Goal: Task Accomplishment & Management: Complete application form

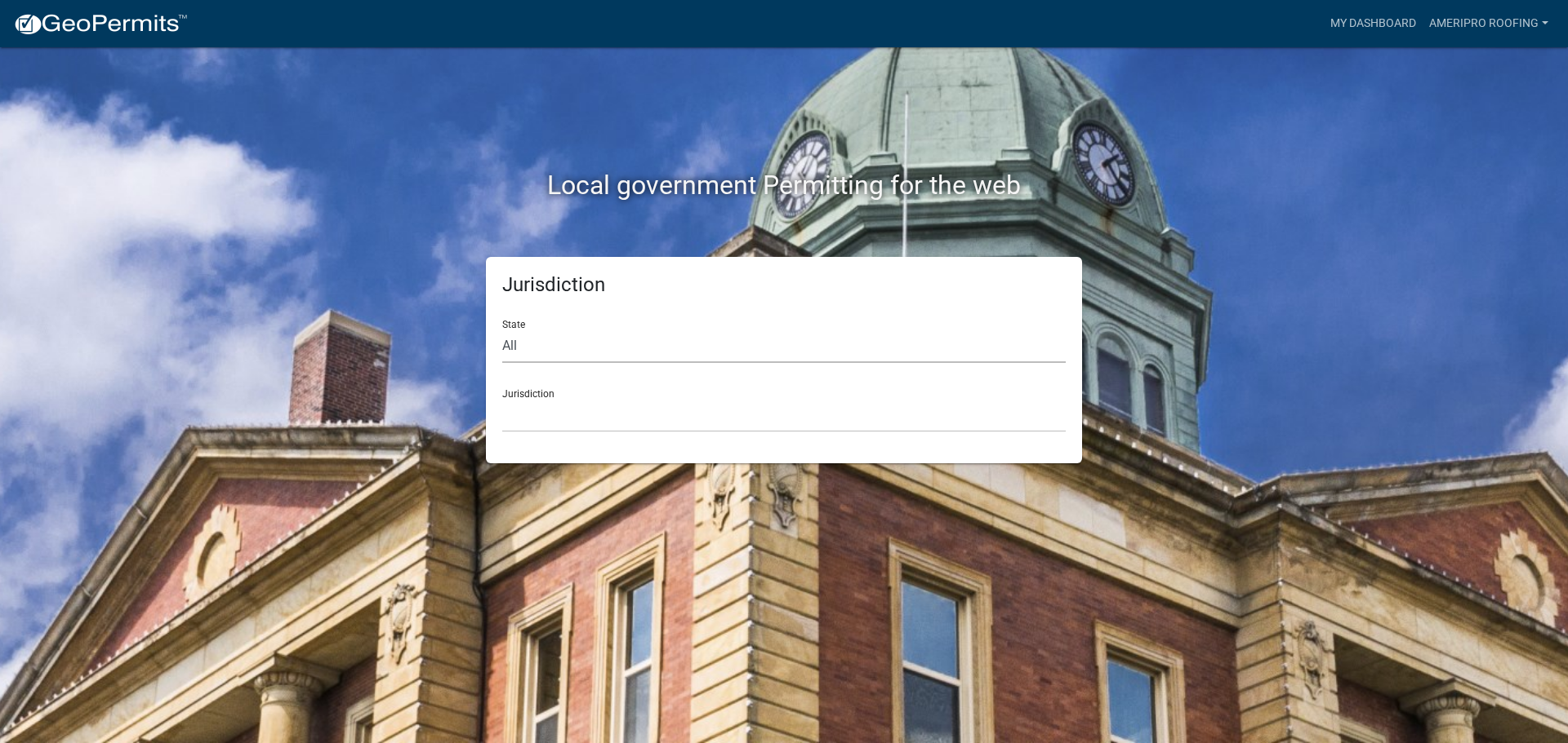
click at [601, 350] on select "All [US_STATE] [US_STATE] [US_STATE] [US_STATE] [US_STATE] [US_STATE] [US_STATE…" at bounding box center [784, 346] width 563 height 33
select select "[US_STATE]"
click at [502, 329] on select "All [US_STATE] [US_STATE] [US_STATE] [US_STATE] [US_STATE] [US_STATE] [US_STATE…" at bounding box center [784, 346] width 563 height 33
click at [560, 418] on select "City of [GEOGRAPHIC_DATA], [US_STATE] City of [GEOGRAPHIC_DATA], [US_STATE] Cit…" at bounding box center [784, 415] width 563 height 33
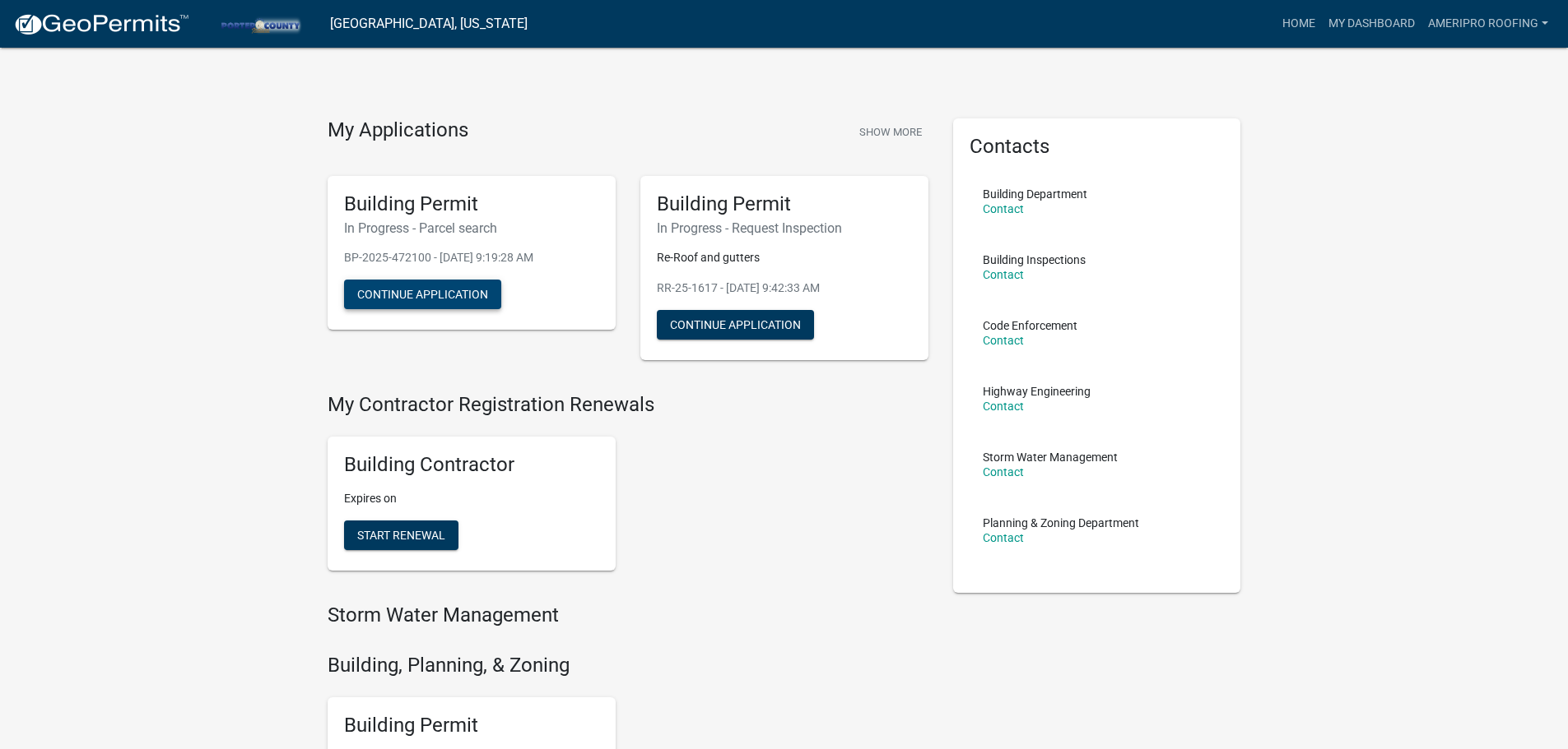
click at [473, 291] on button "Continue Application" at bounding box center [423, 295] width 157 height 30
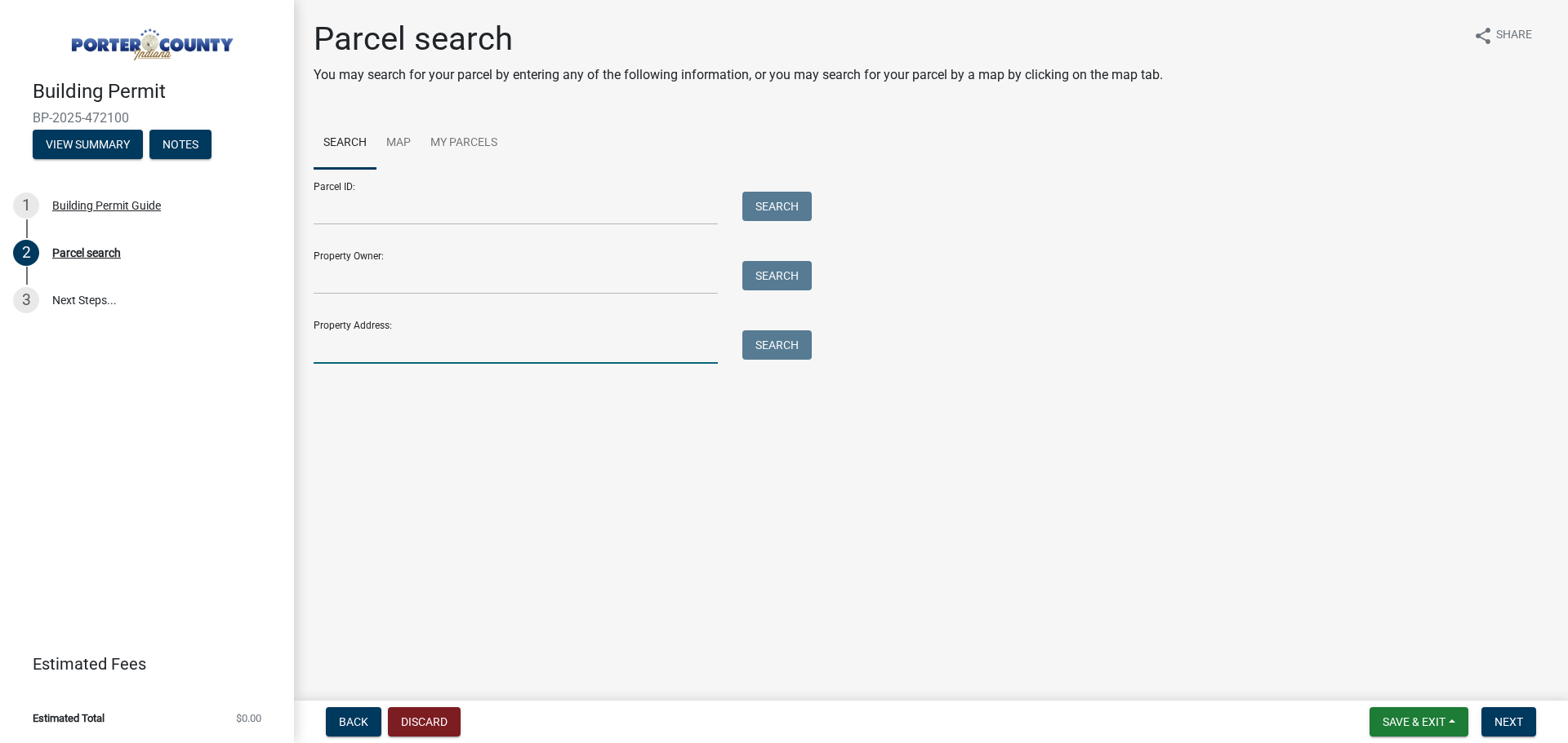
click at [428, 343] on input "Property Address:" at bounding box center [516, 347] width 404 height 33
type input "479 wexford"
click at [783, 355] on button "Search" at bounding box center [777, 345] width 70 height 30
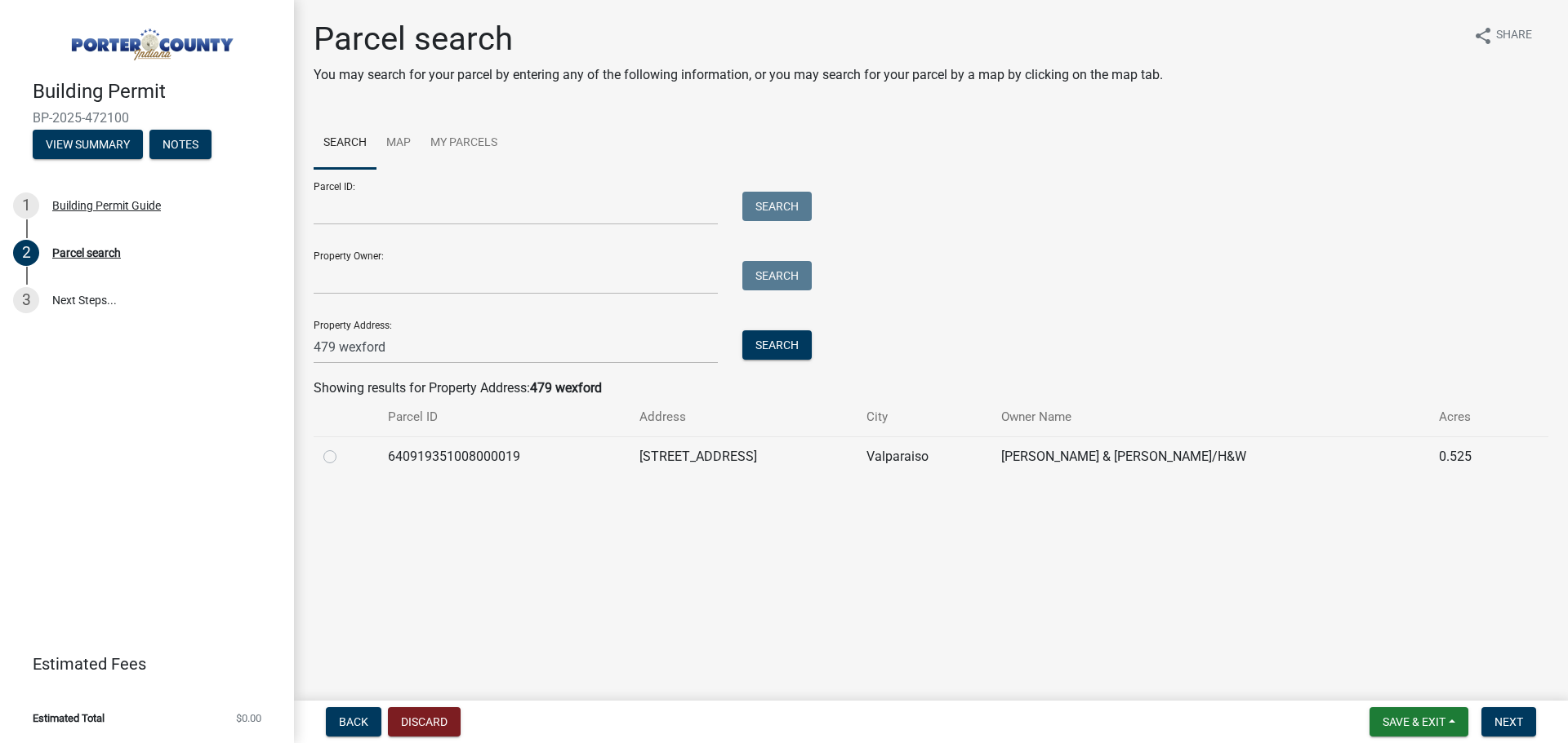
click at [343, 447] on label at bounding box center [343, 447] width 0 height 0
click at [343, 458] on input "radio" at bounding box center [348, 452] width 10 height 10
radio input "true"
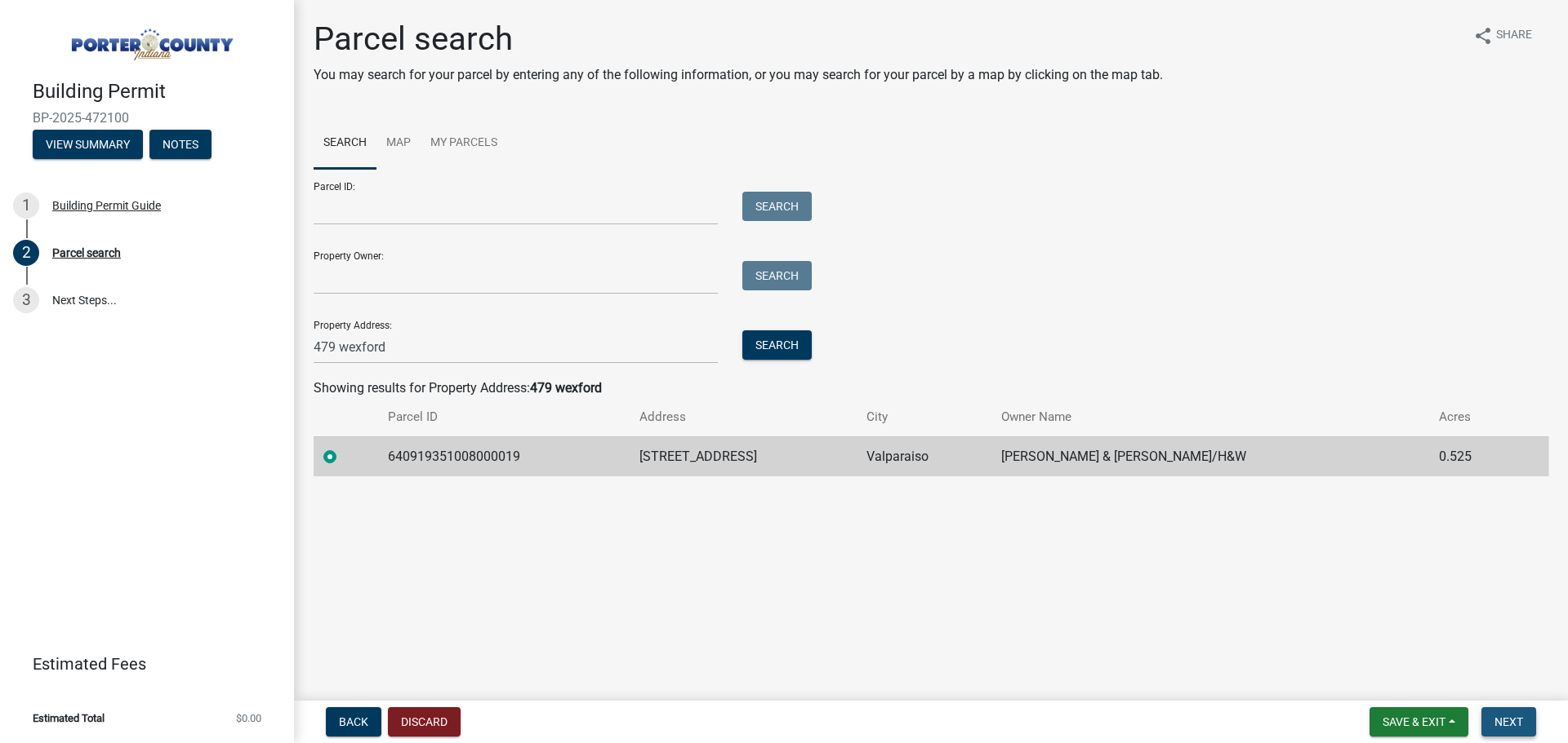
click at [1504, 724] on span "Next" at bounding box center [1508, 722] width 29 height 13
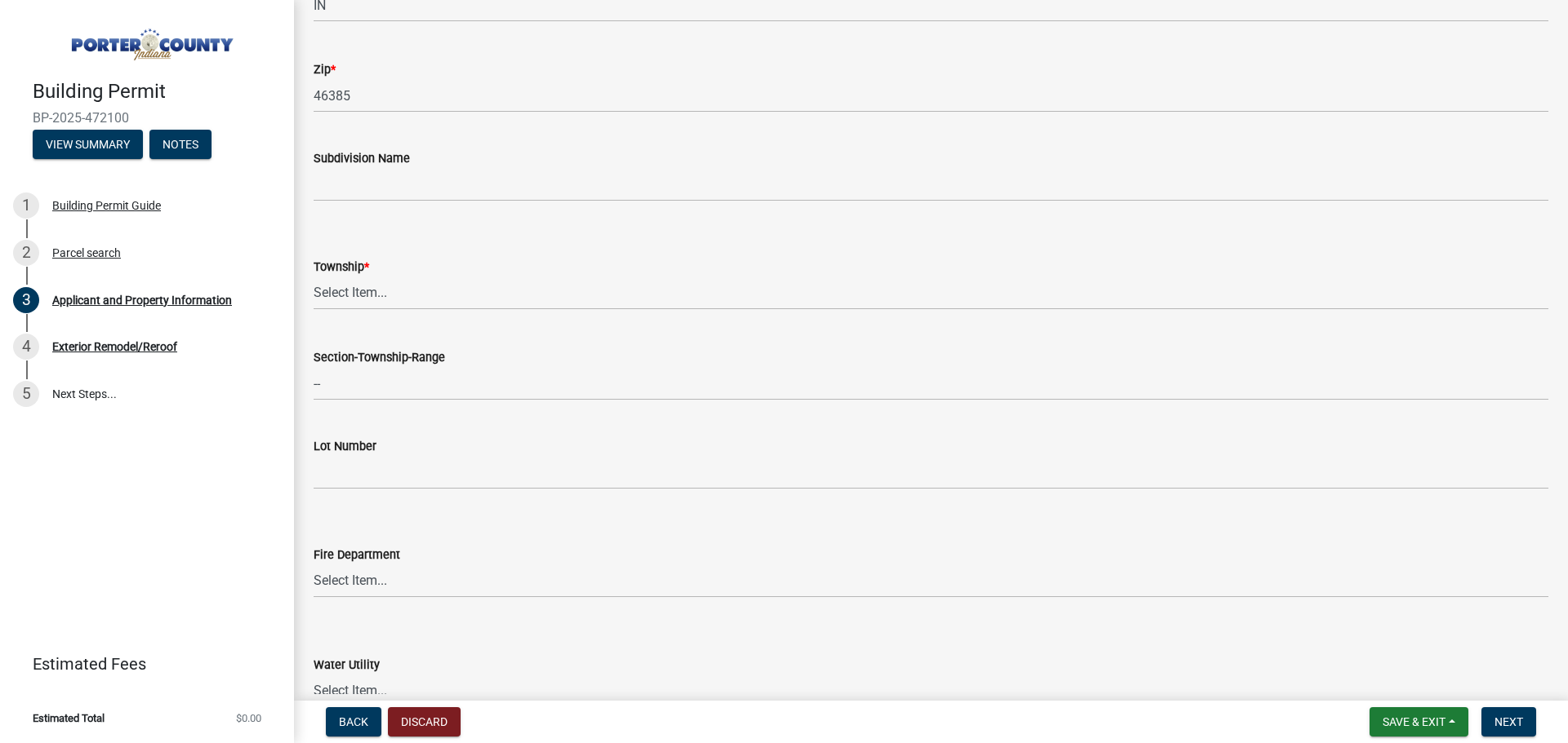
scroll to position [571, 0]
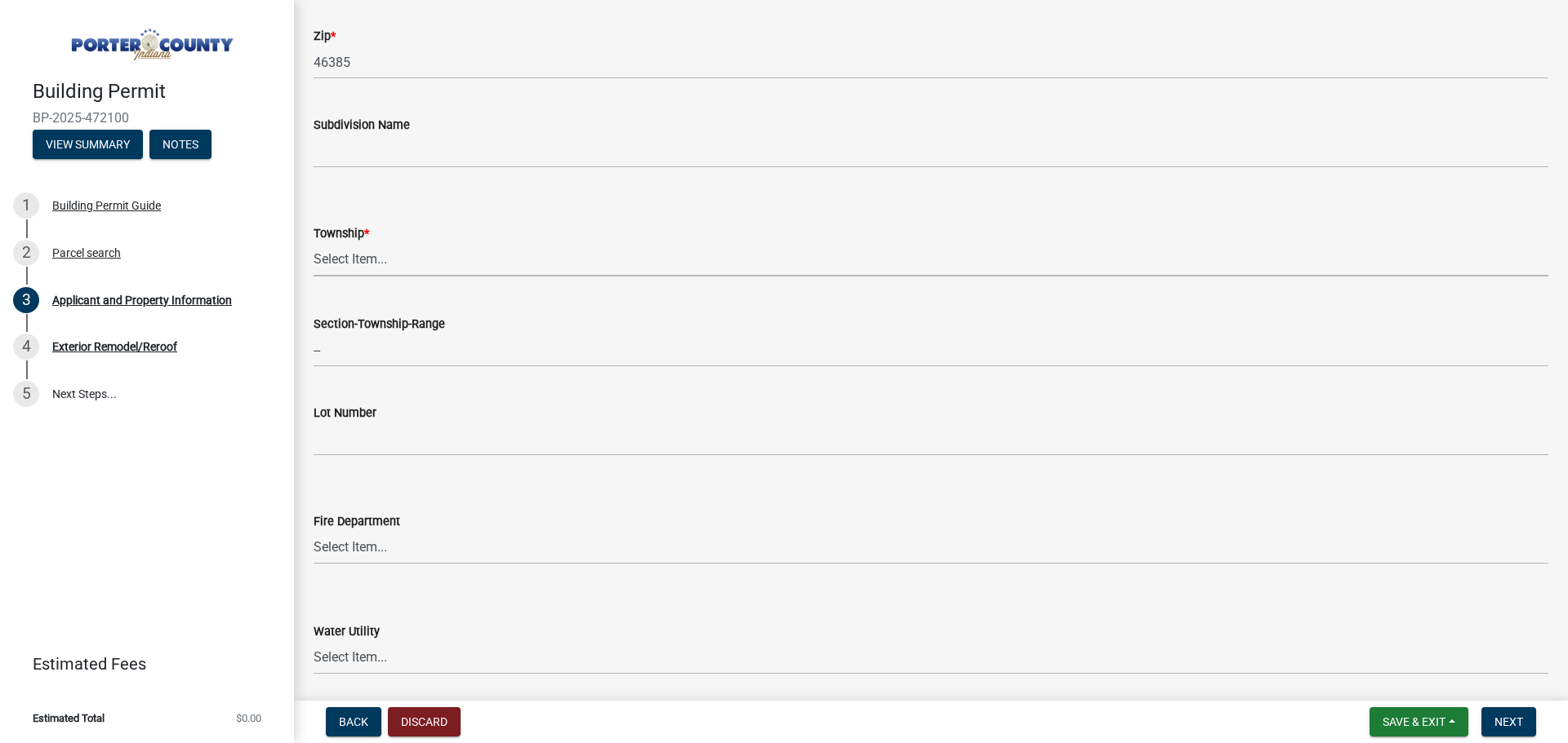
click at [418, 249] on select "Select Item... [PERSON_NAME][GEOGRAPHIC_DATA] [PERSON_NAME][GEOGRAPHIC_DATA] [G…" at bounding box center [931, 260] width 1235 height 33
click at [314, 243] on select "Select Item... [PERSON_NAME][GEOGRAPHIC_DATA] [PERSON_NAME][GEOGRAPHIC_DATA] [G…" at bounding box center [931, 260] width 1235 height 33
select select "42deca87-6946-4ced-a5f6-3d6cc7cfc8d2"
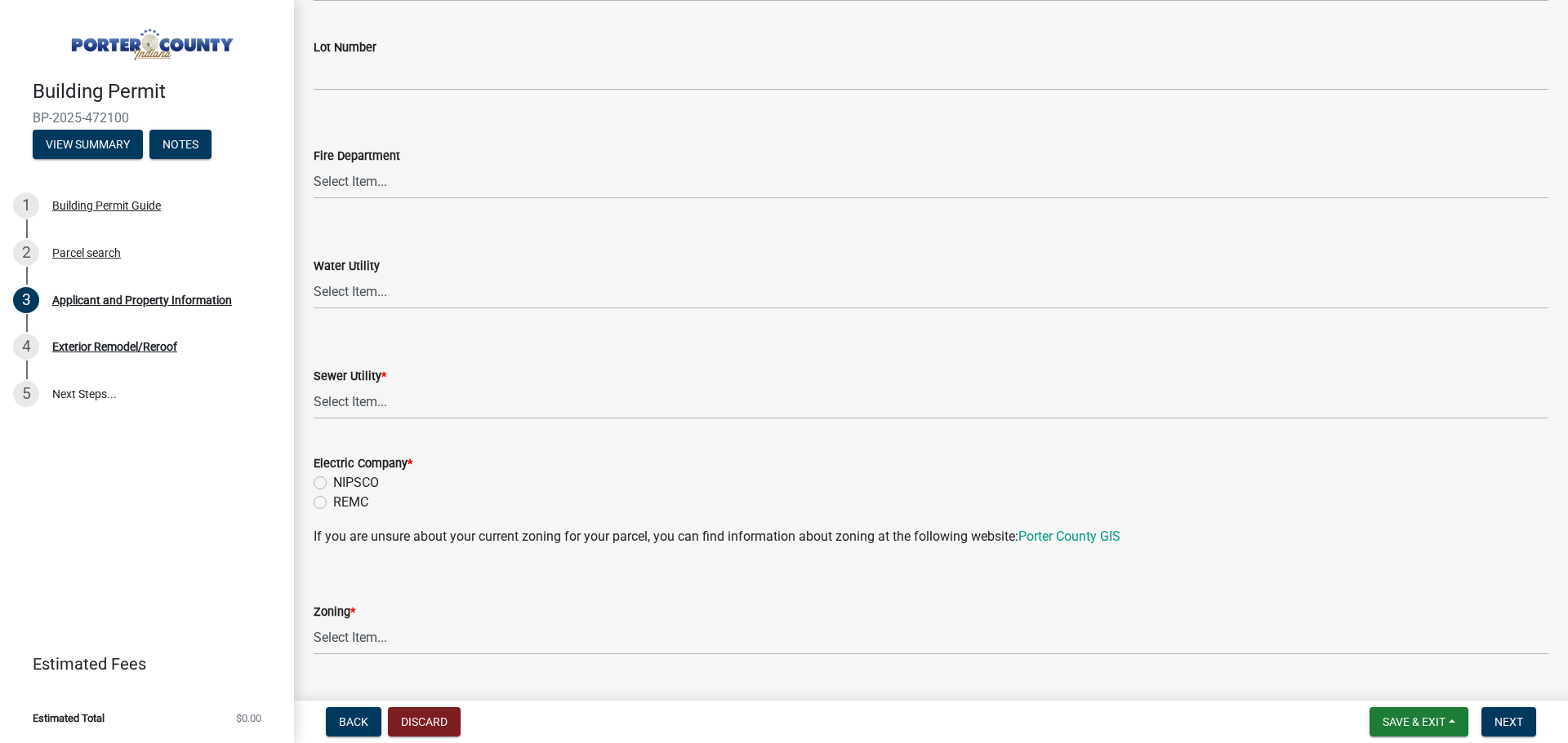
scroll to position [979, 0]
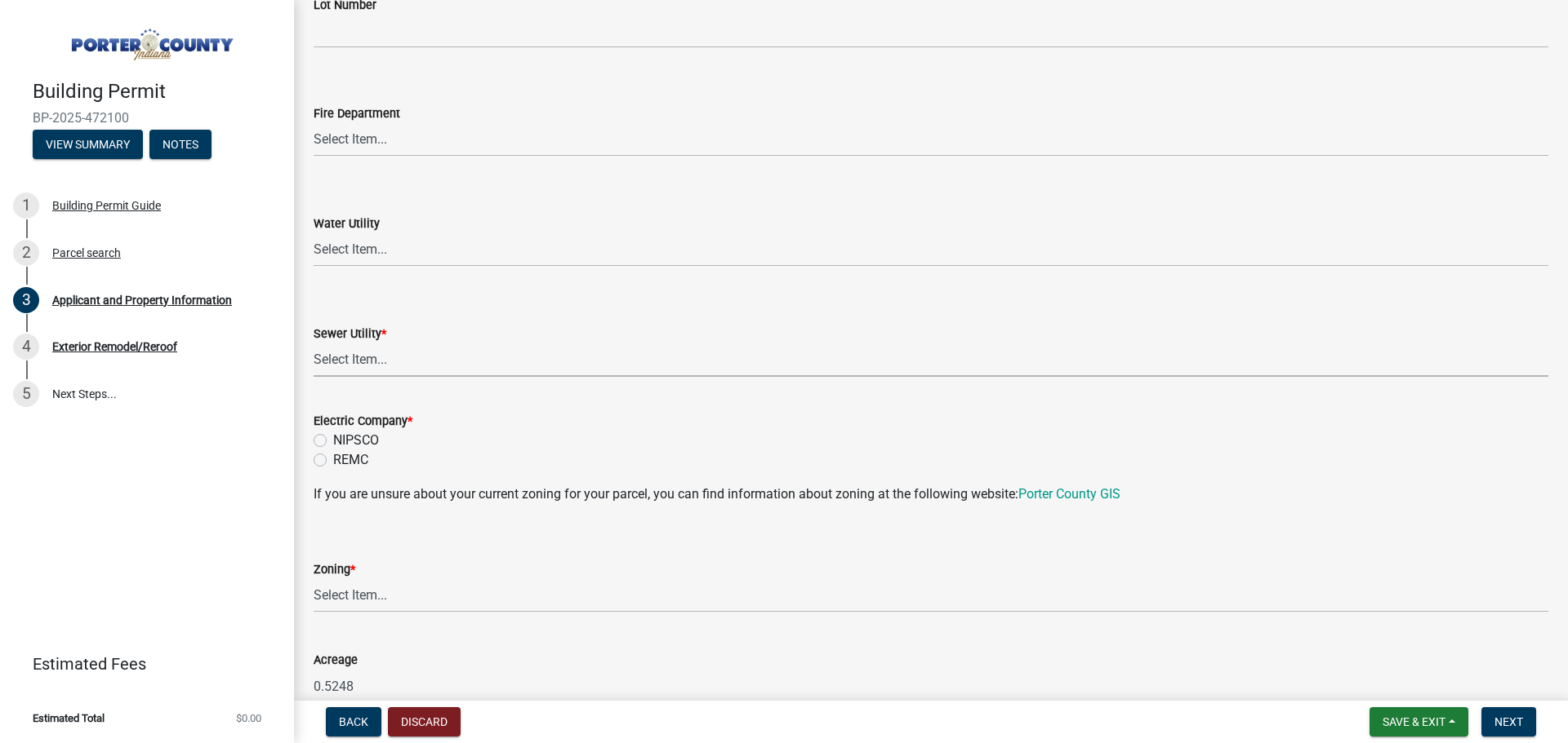
click at [399, 355] on select "Select Item... Aqua [US_STATE] Inc Damon Run Falling Waters Lake Eliza - LEACD …" at bounding box center [931, 360] width 1235 height 33
click at [314, 343] on select "Select Item... Aqua [US_STATE] Inc Damon Run Falling Waters Lake Eliza - LEACD …" at bounding box center [931, 360] width 1235 height 33
select select "01d57b5a-7eb0-4072-b175-354c87f771f4"
click at [333, 439] on label "NIPSCO" at bounding box center [356, 441] width 45 height 19
click at [333, 439] on input "NIPSCO" at bounding box center [338, 436] width 10 height 10
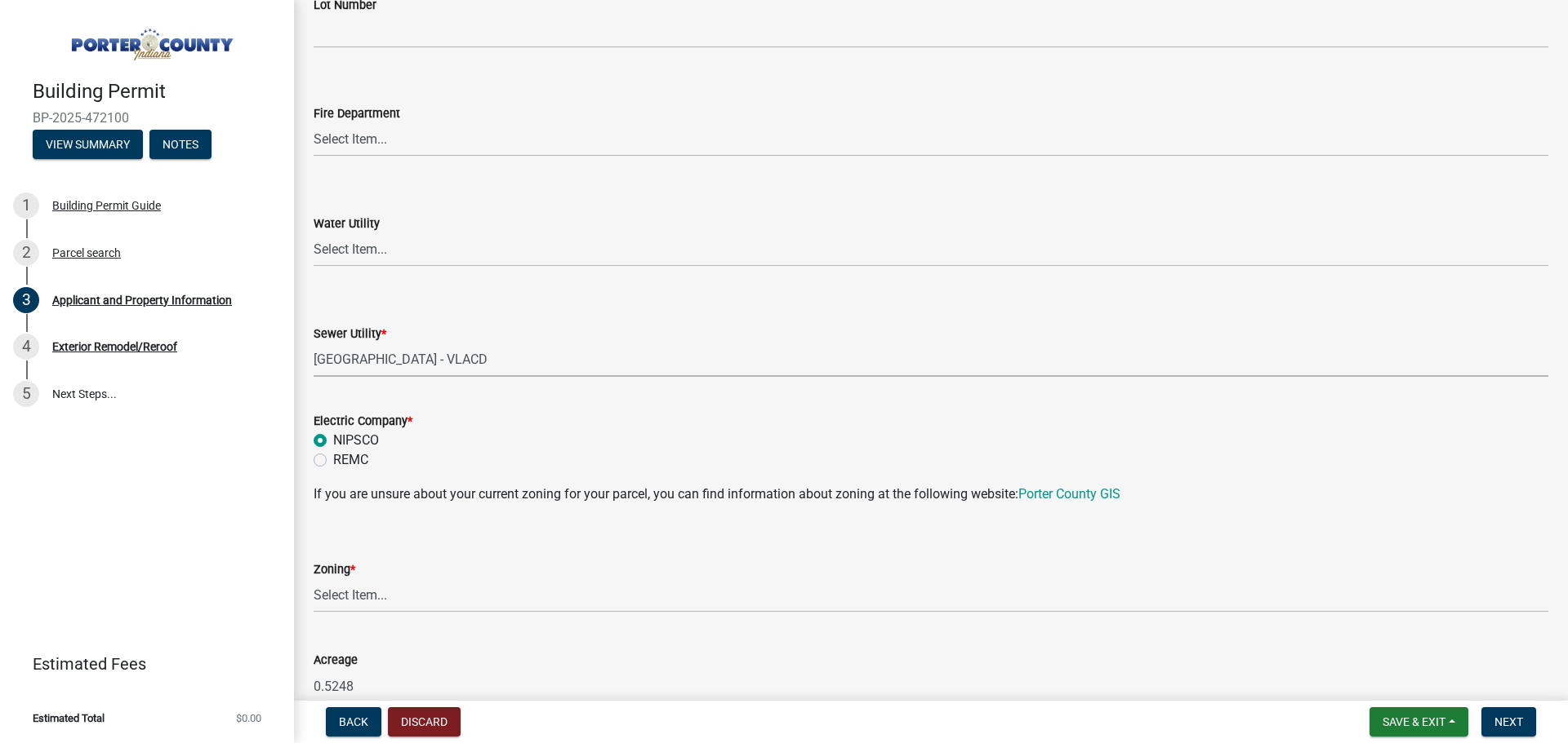
radio input "true"
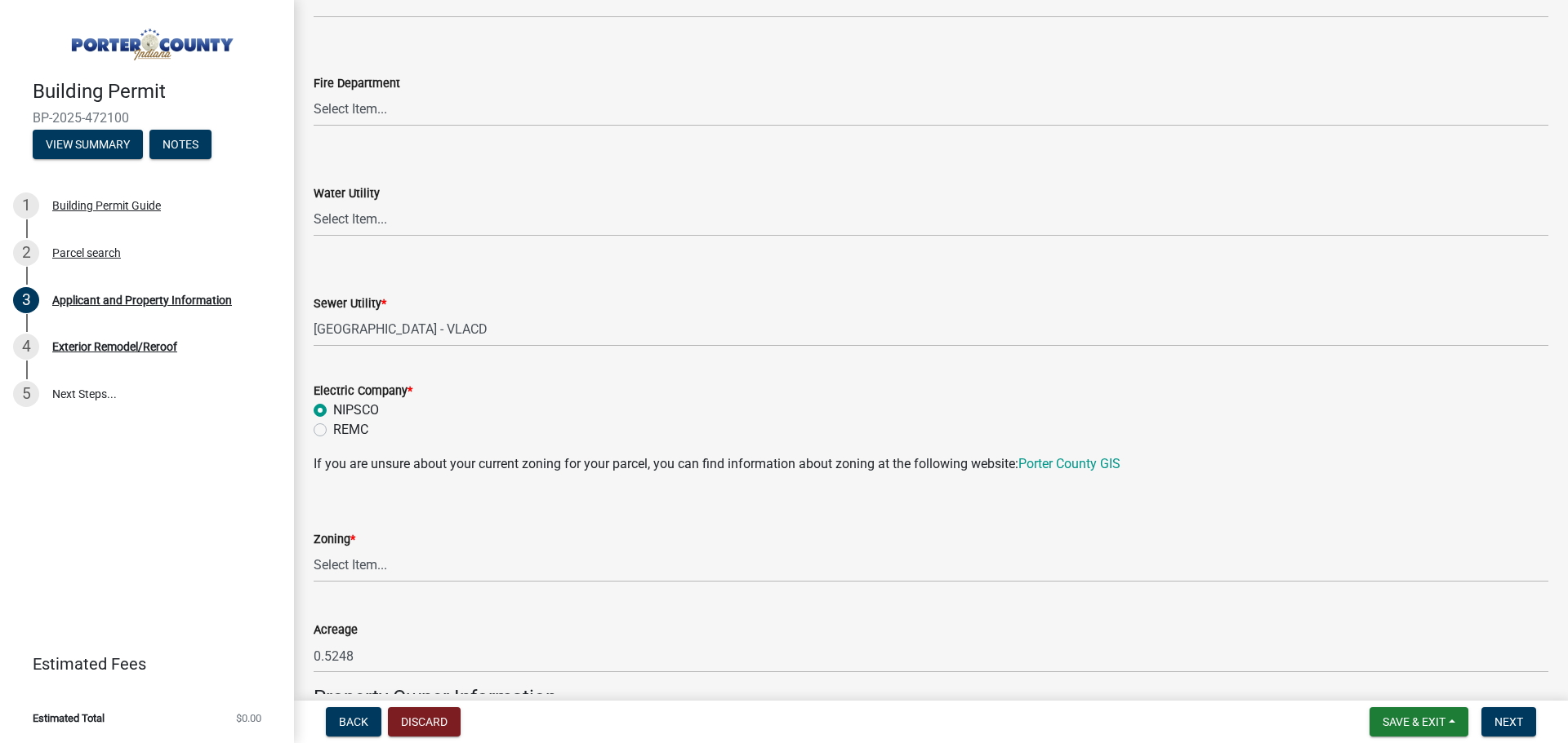
scroll to position [1061, 0]
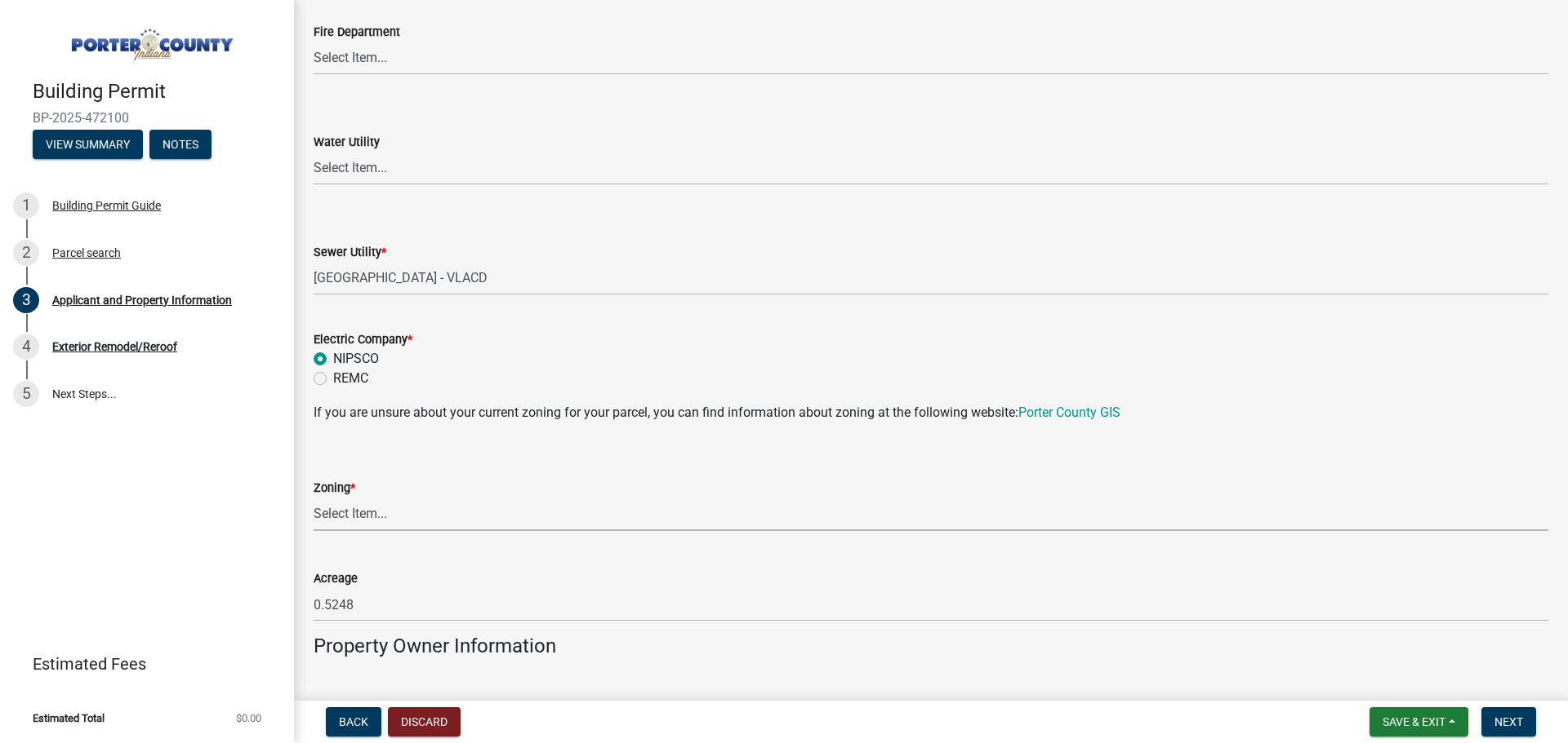
click at [358, 504] on select "Select Item... A1 A2 CH CM CN I1 I2 I3 IN MP OT P1 P2 PUD R1 R2 R3 R4 RL RR" at bounding box center [931, 514] width 1235 height 33
drag, startPoint x: 343, startPoint y: 517, endPoint x: 340, endPoint y: 506, distance: 11.4
click at [343, 517] on select "Select Item... A1 A2 CH CM CN I1 I2 I3 IN MP OT P1 P2 PUD R1 R2 R3 R4 RL RR" at bounding box center [931, 514] width 1235 height 33
click at [314, 497] on select "Select Item... A1 A2 CH CM CN I1 I2 I3 IN MP OT P1 P2 PUD R1 R2 R3 R4 RL RR" at bounding box center [931, 514] width 1235 height 33
select select "271bd504-2c49-4a3f-937e-0db1d3436bac"
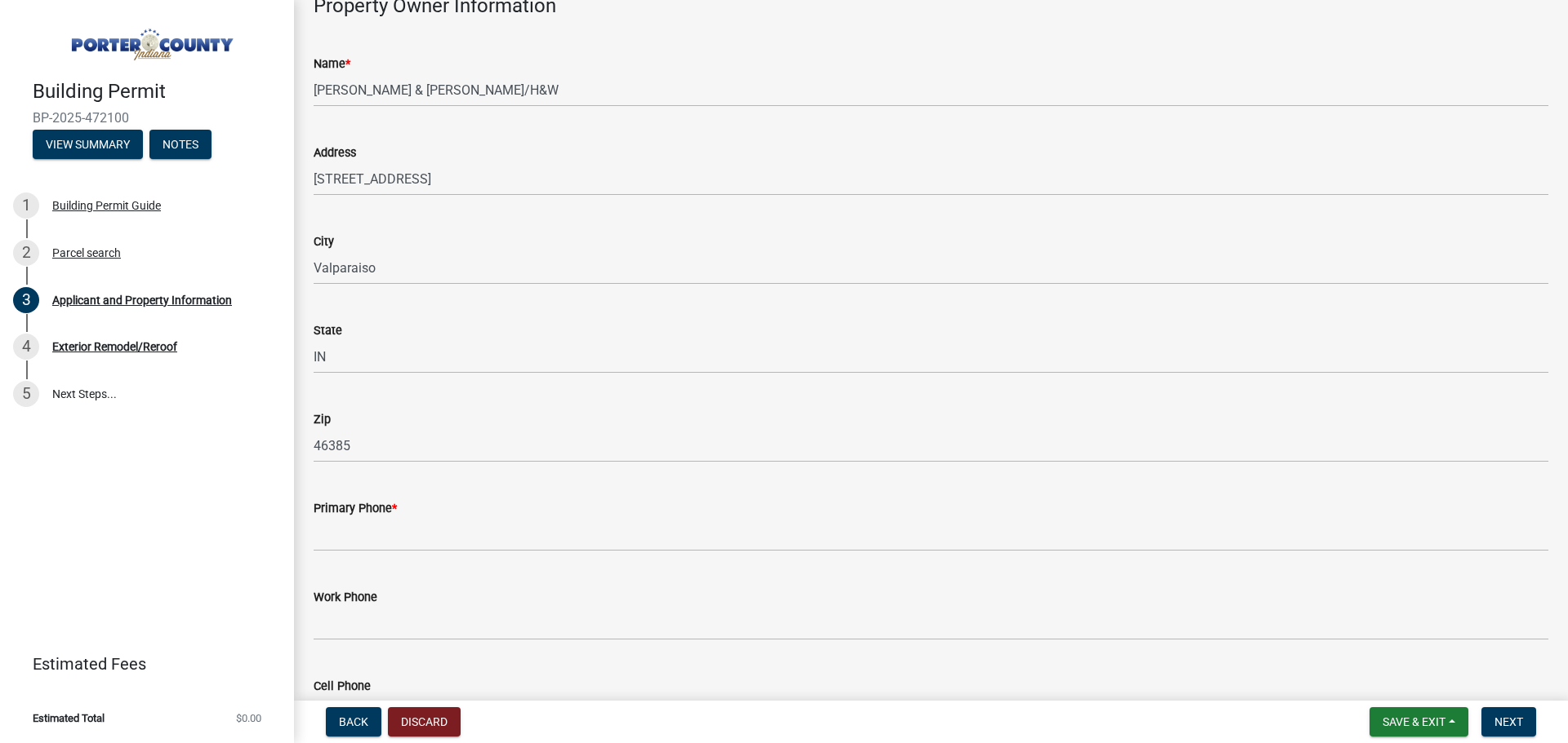
scroll to position [1713, 0]
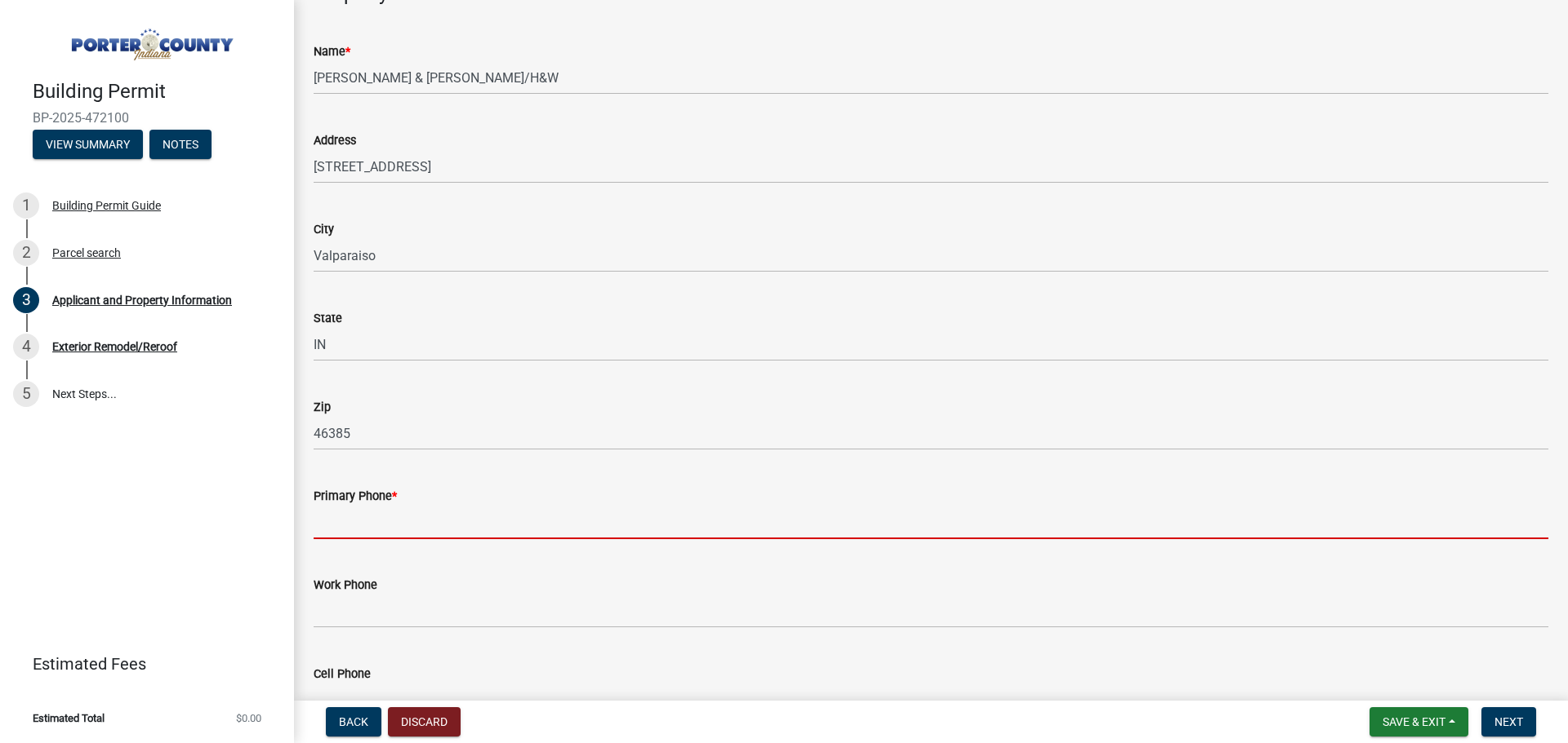
click at [457, 523] on input "Primary Phone *" at bounding box center [931, 523] width 1235 height 33
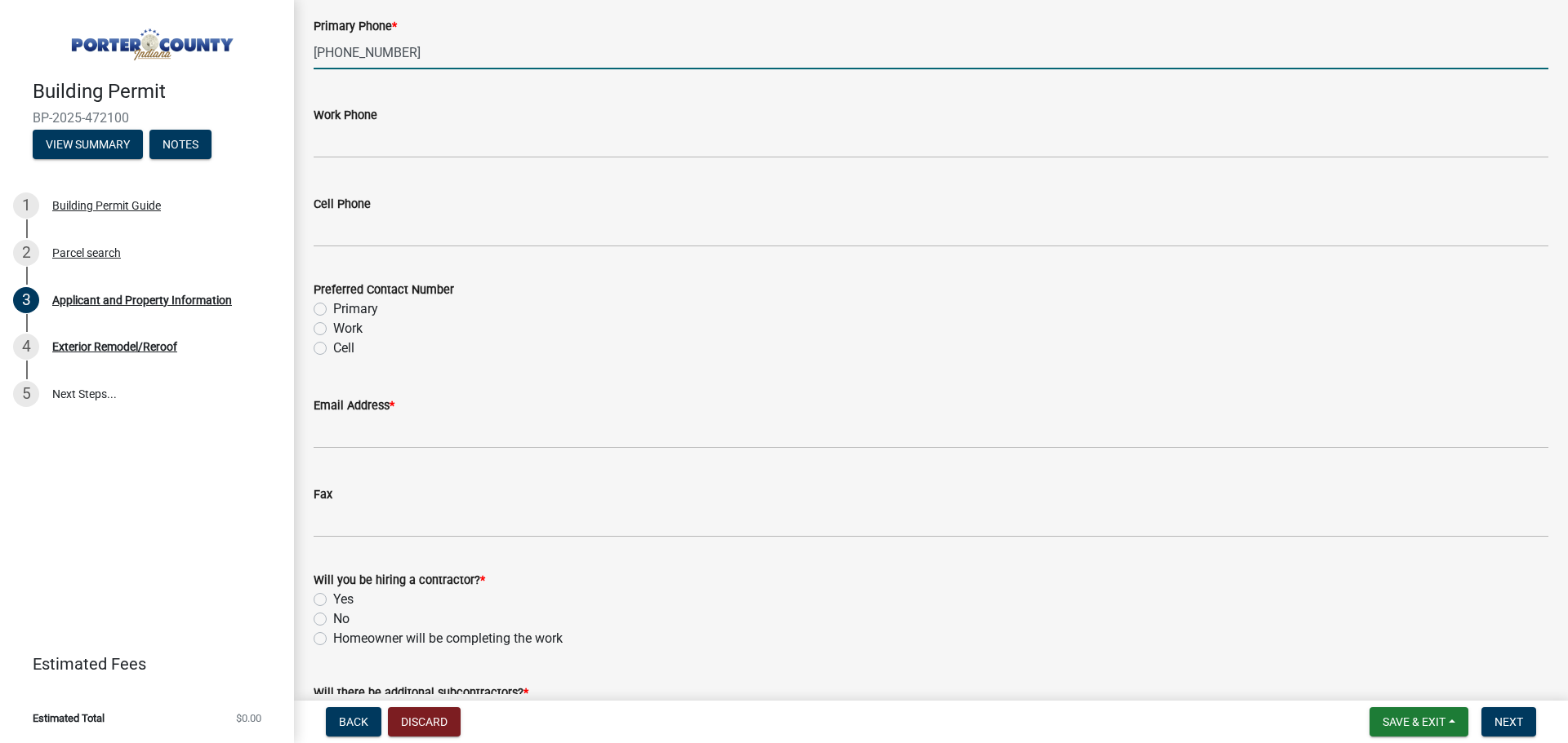
scroll to position [2309, 0]
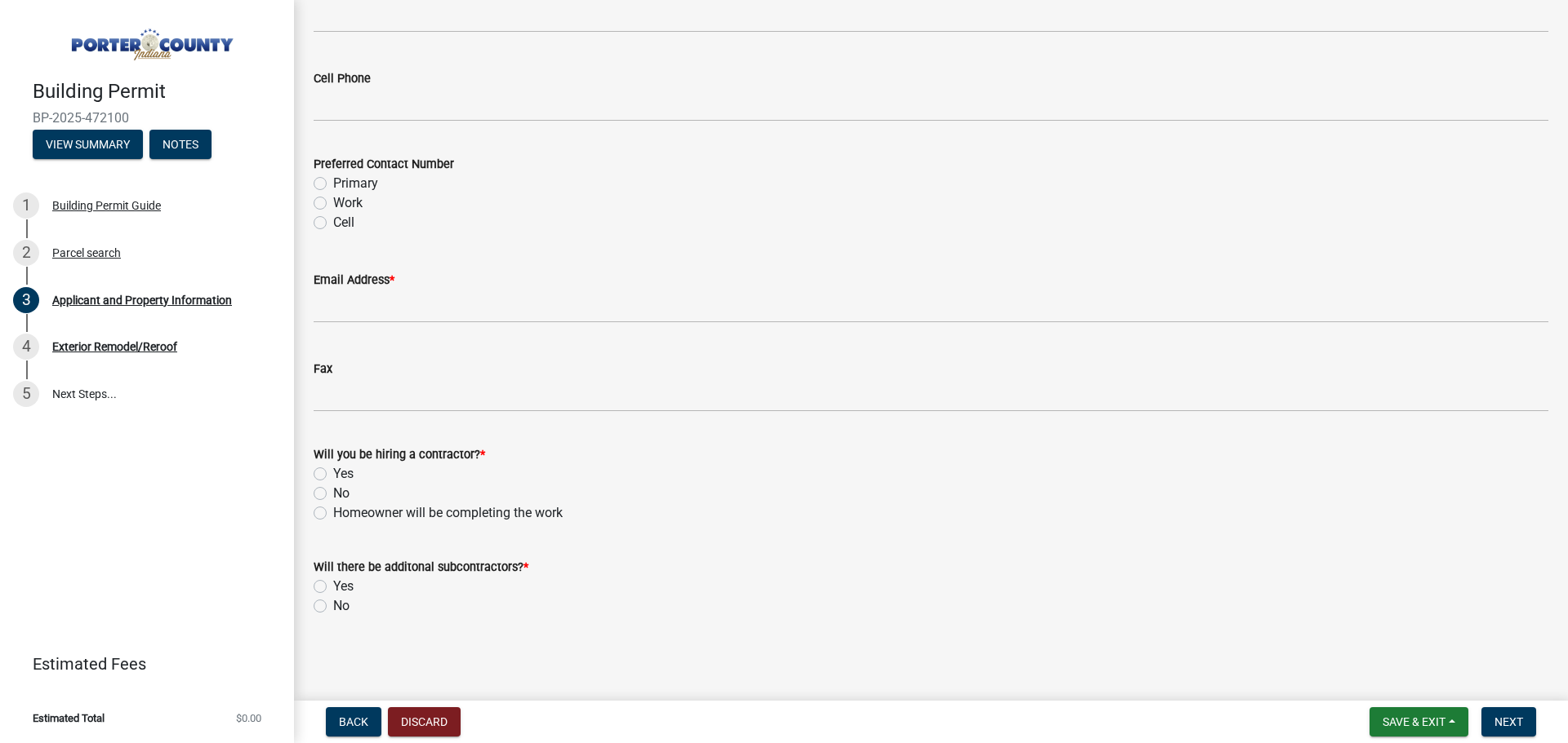
type input "[PHONE_NUMBER]"
click at [333, 186] on label "Primary" at bounding box center [356, 184] width 45 height 19
click at [333, 185] on input "Primary" at bounding box center [338, 179] width 10 height 10
radio input "true"
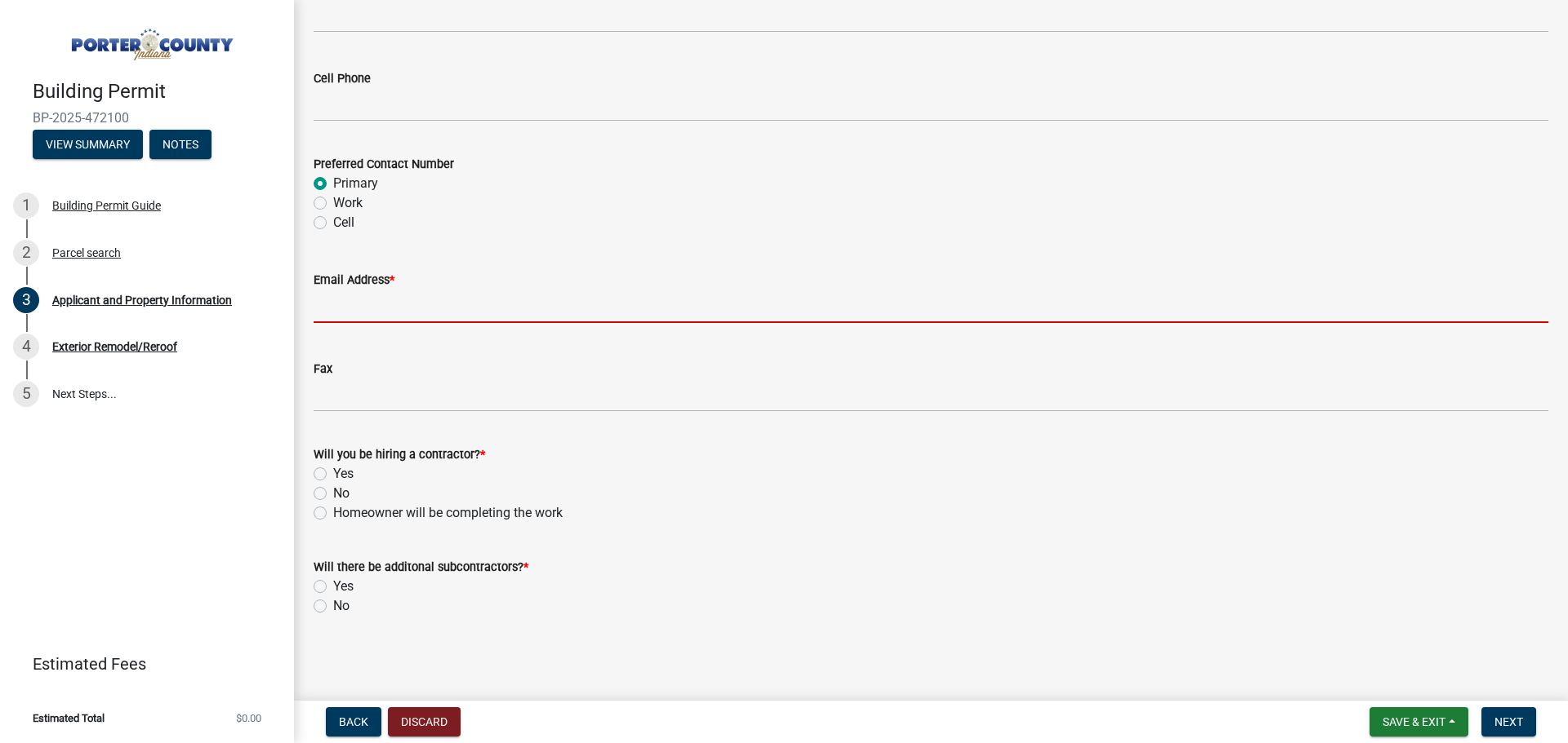
click at [354, 294] on input "Email Address *" at bounding box center [931, 307] width 1235 height 33
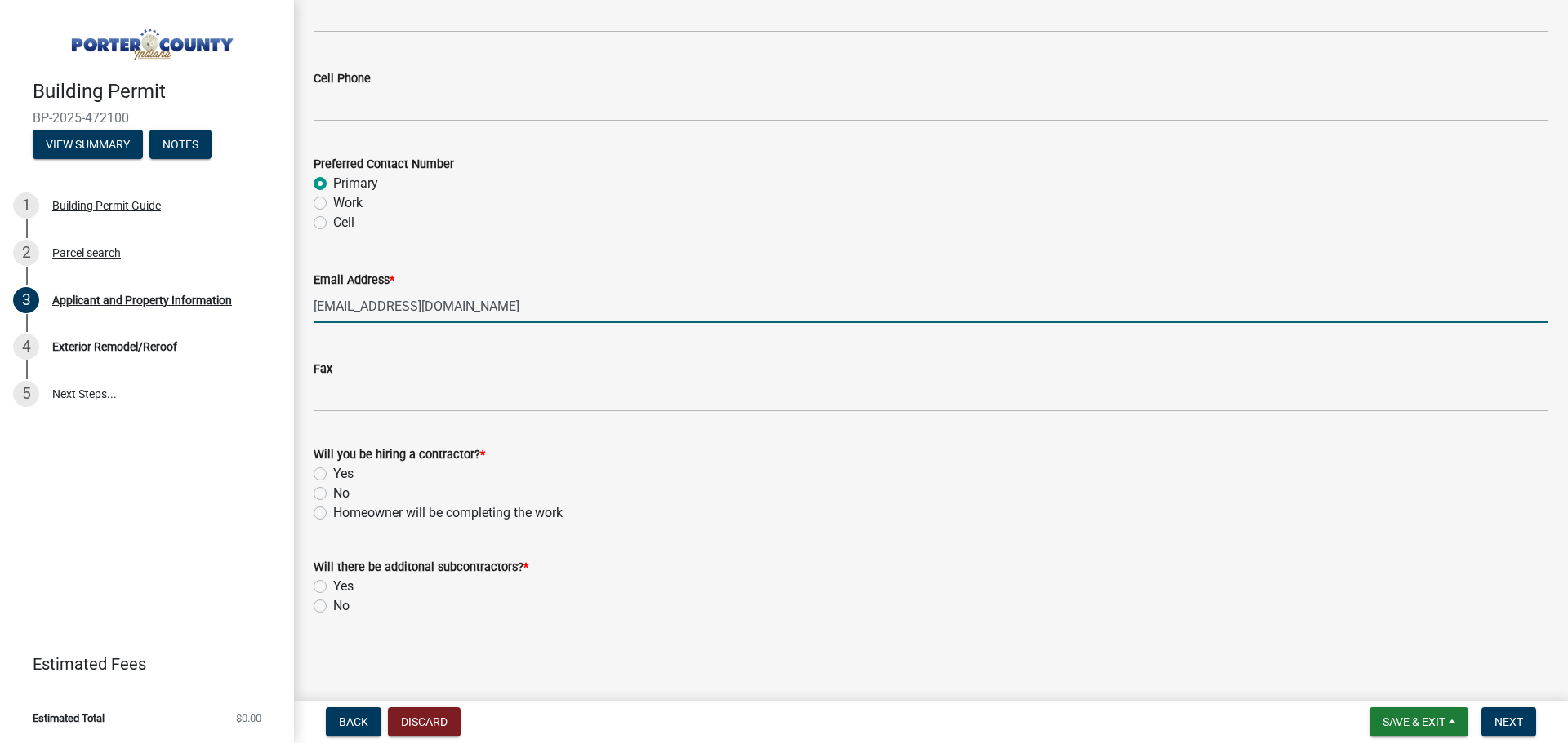
type input "[EMAIL_ADDRESS][DOMAIN_NAME]"
click at [333, 472] on label "Yes" at bounding box center [343, 474] width 20 height 19
click at [333, 472] on input "Yes" at bounding box center [338, 469] width 10 height 10
radio input "true"
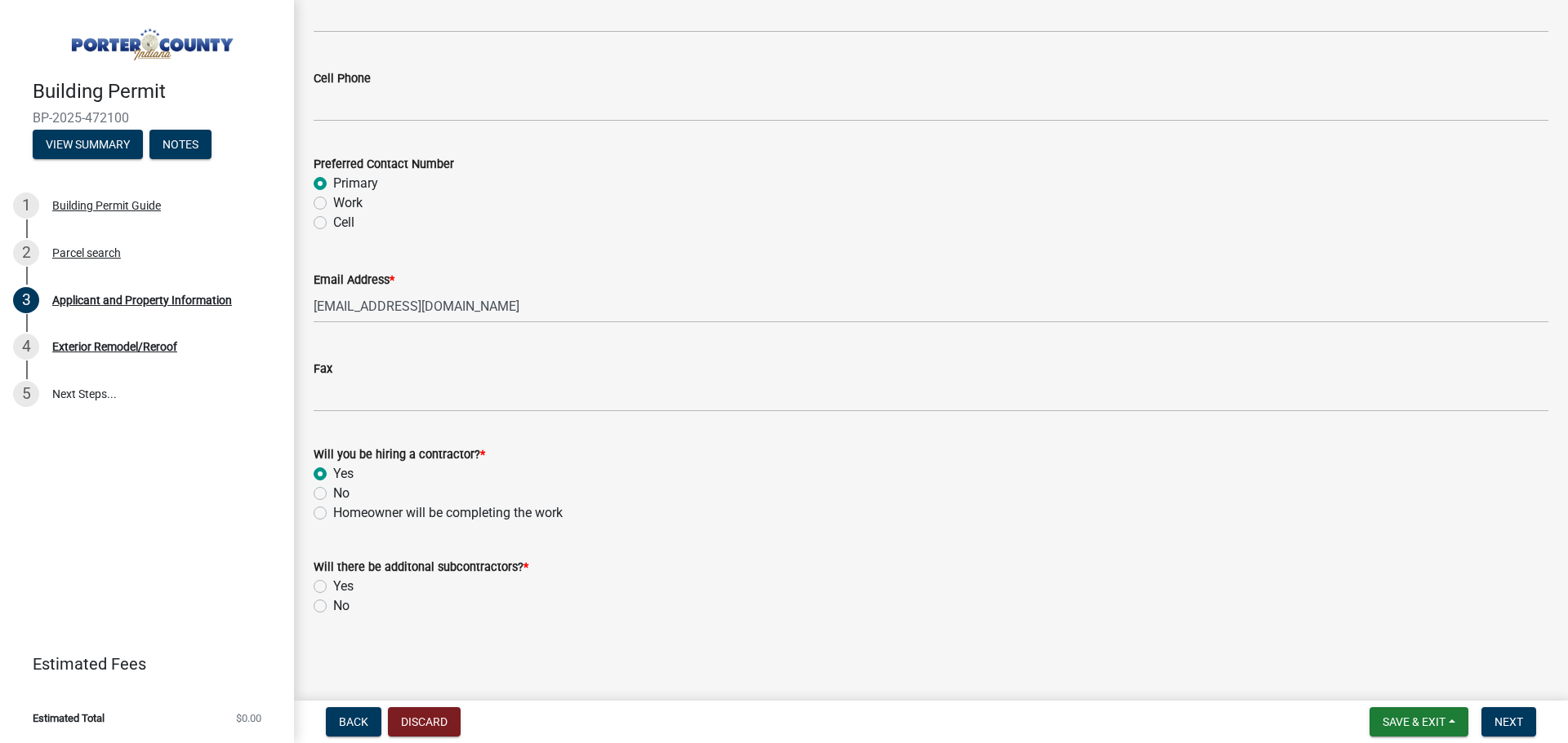
click at [333, 608] on label "No" at bounding box center [341, 606] width 17 height 19
click at [333, 607] on input "No" at bounding box center [338, 602] width 10 height 10
radio input "true"
click at [1530, 717] on button "Next" at bounding box center [1508, 722] width 55 height 30
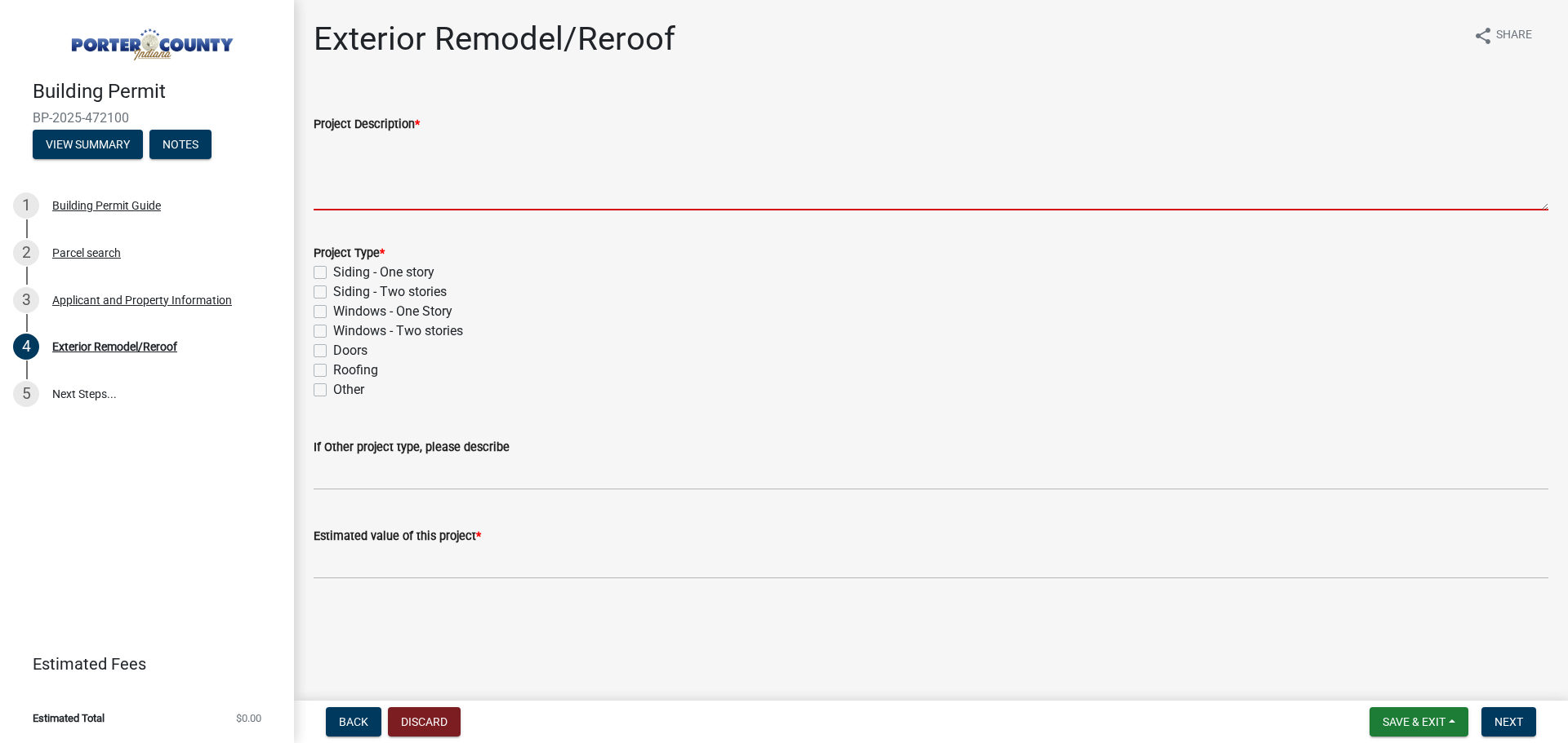
click at [523, 184] on textarea "Project Description *" at bounding box center [931, 172] width 1235 height 77
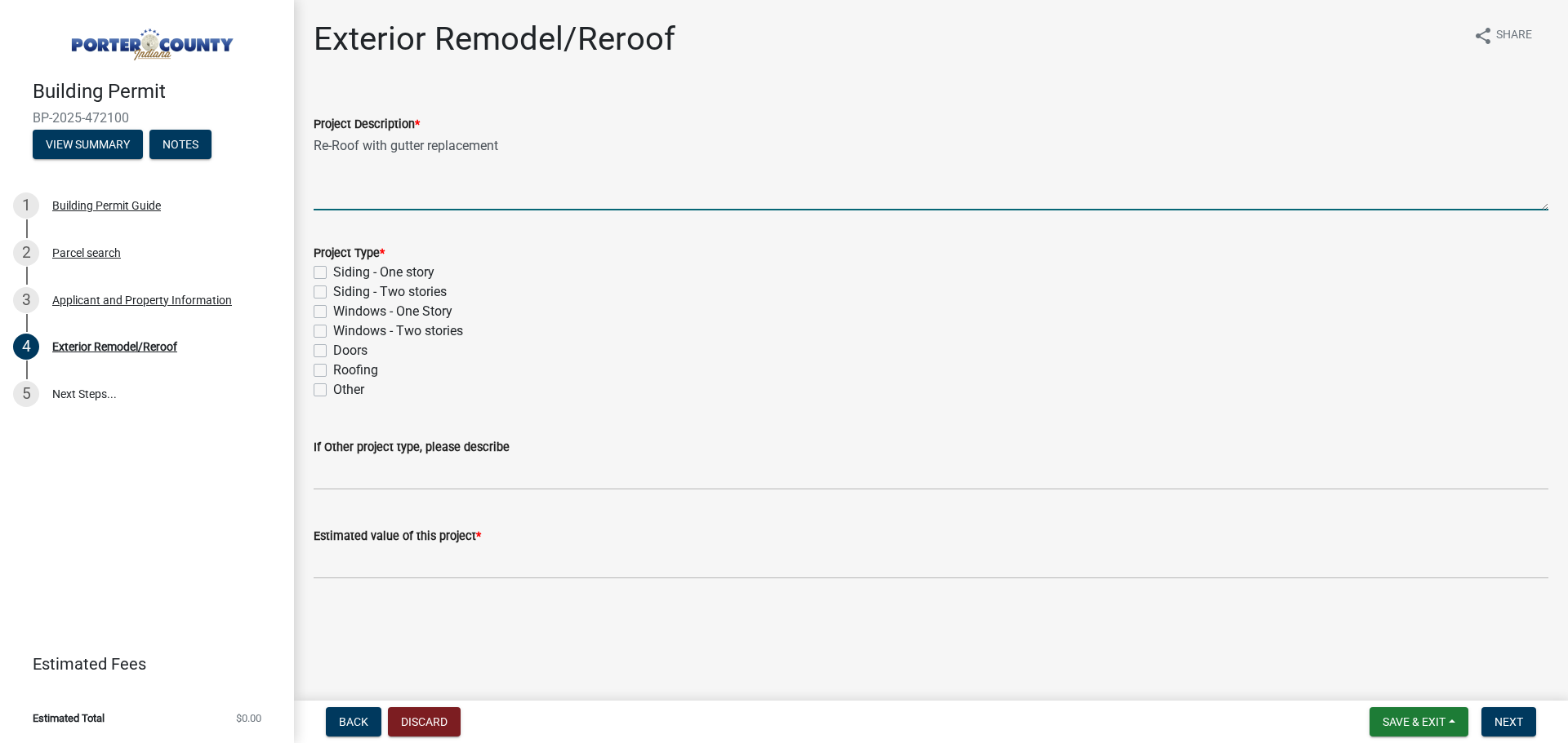
type textarea "Re-Roof with gutter replacement"
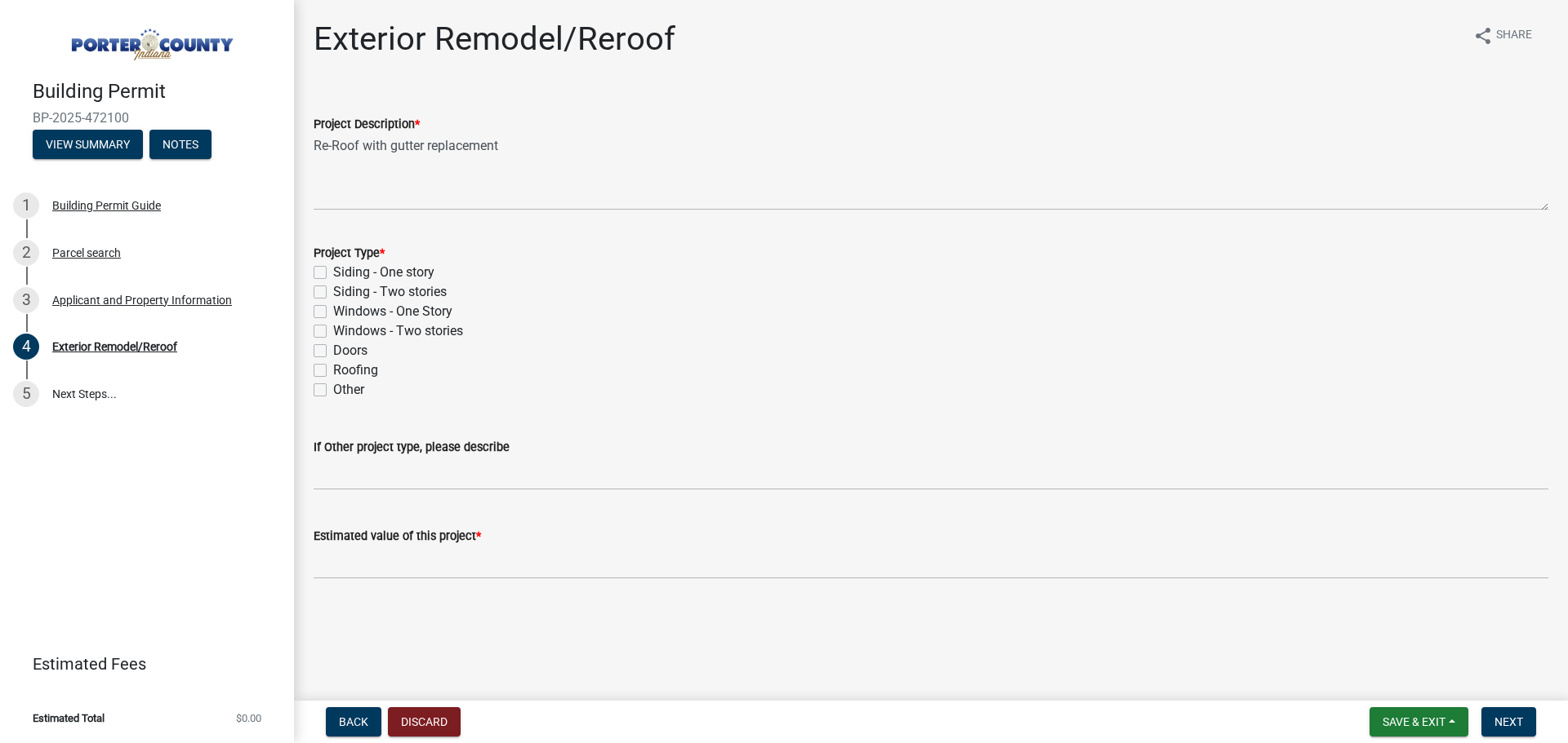
click at [333, 371] on label "Roofing" at bounding box center [356, 370] width 45 height 19
click at [333, 371] on input "Roofing" at bounding box center [338, 366] width 10 height 10
checkbox input "true"
checkbox input "false"
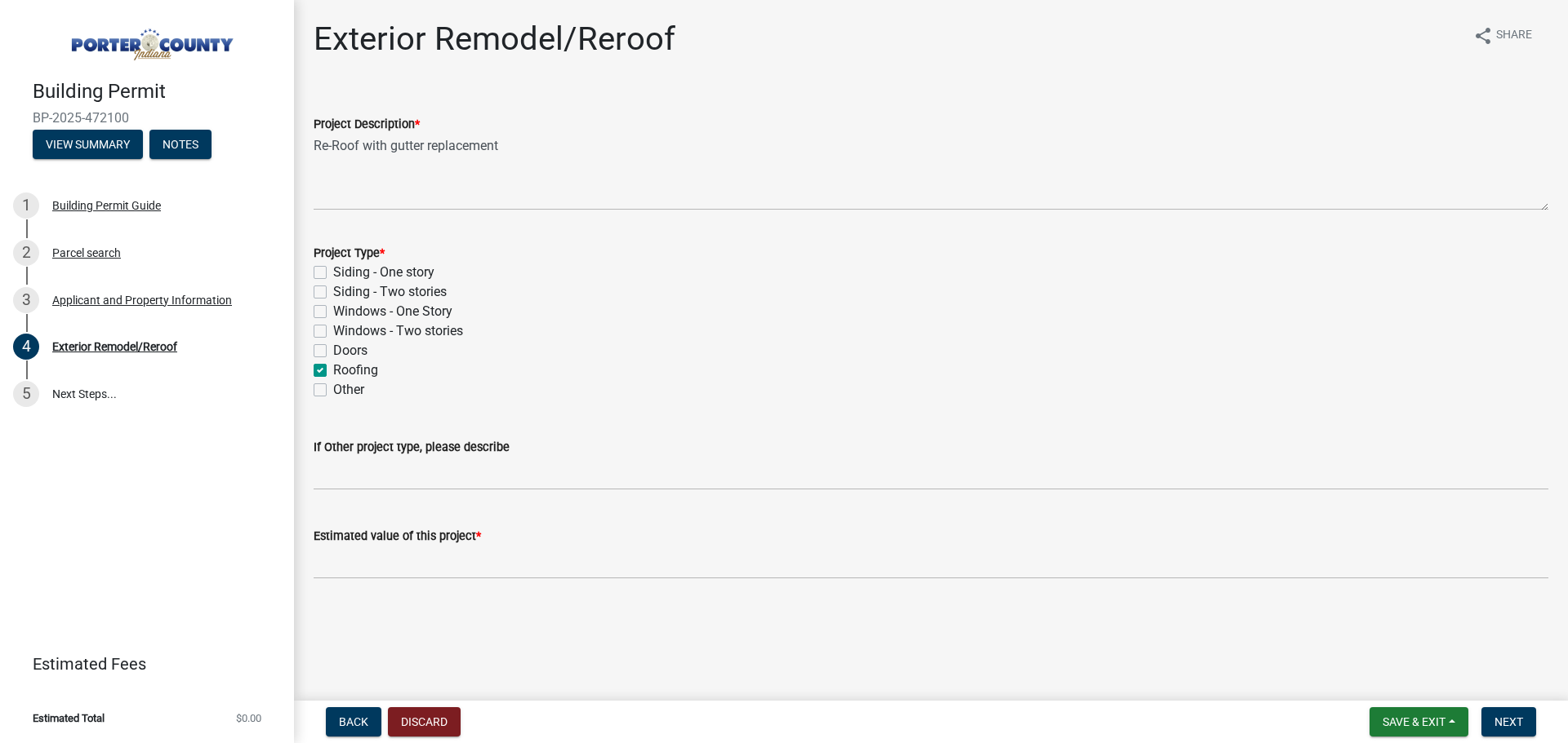
checkbox input "false"
checkbox input "true"
checkbox input "false"
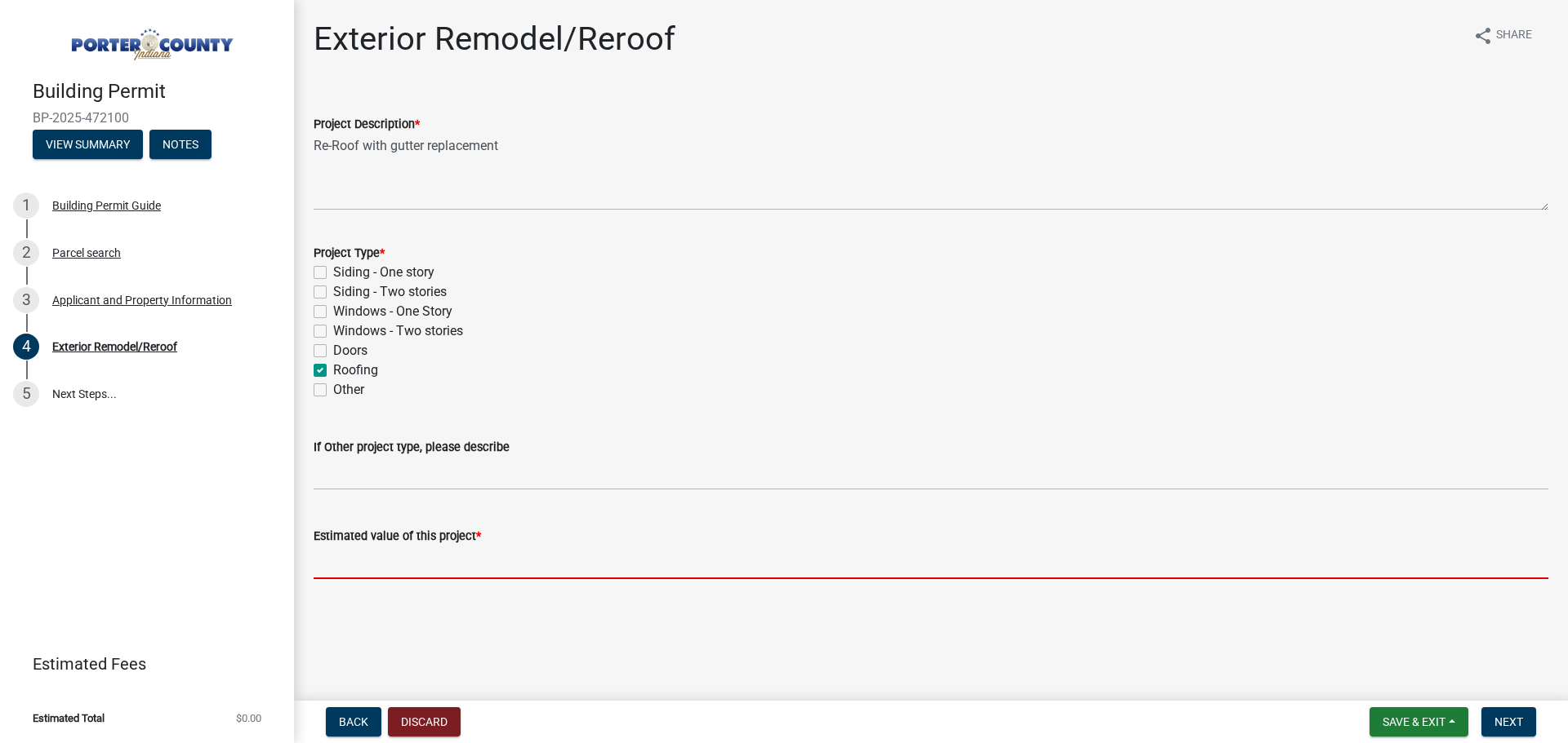
click at [400, 552] on input "text" at bounding box center [931, 563] width 1235 height 33
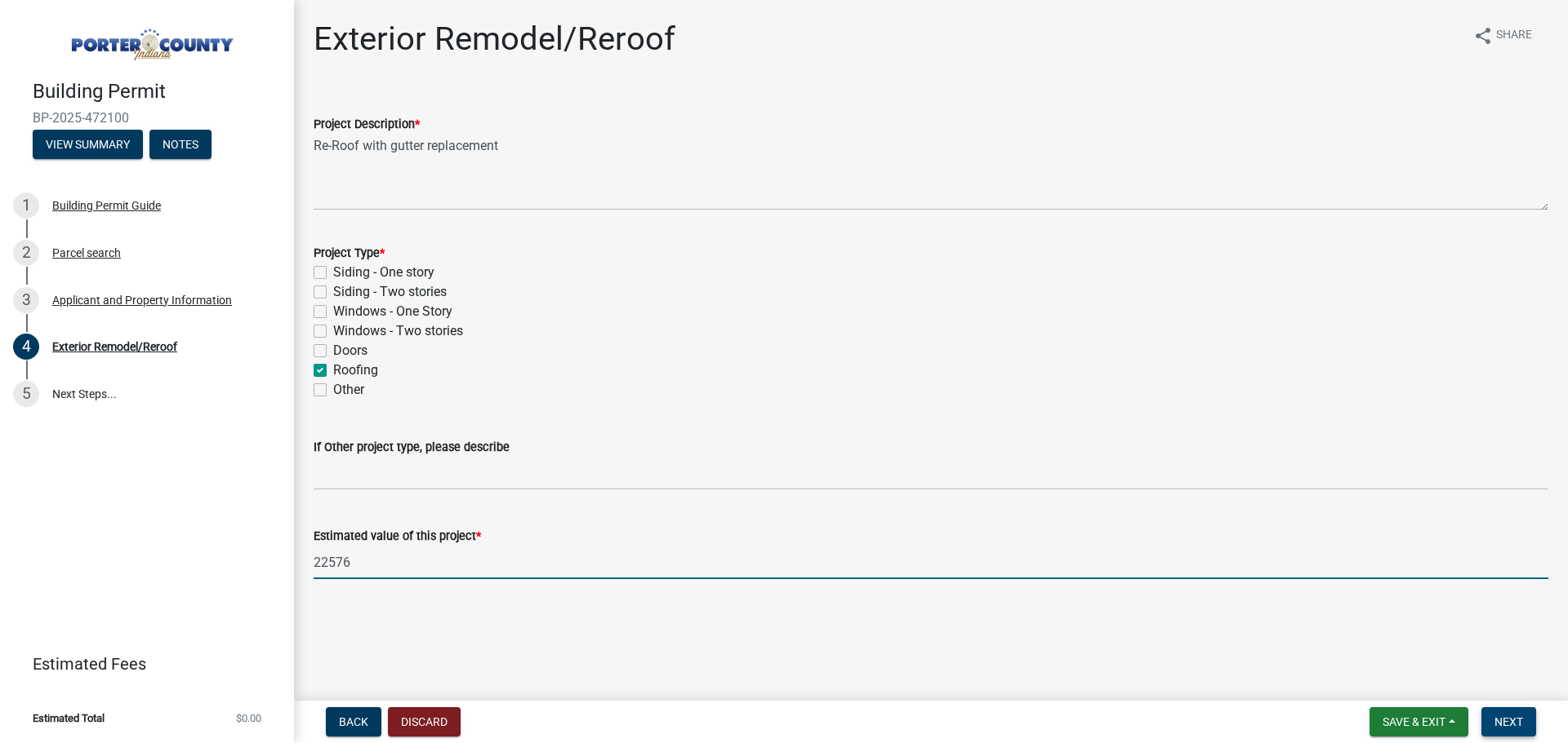
type input "22576"
click at [1498, 723] on span "Next" at bounding box center [1508, 722] width 29 height 13
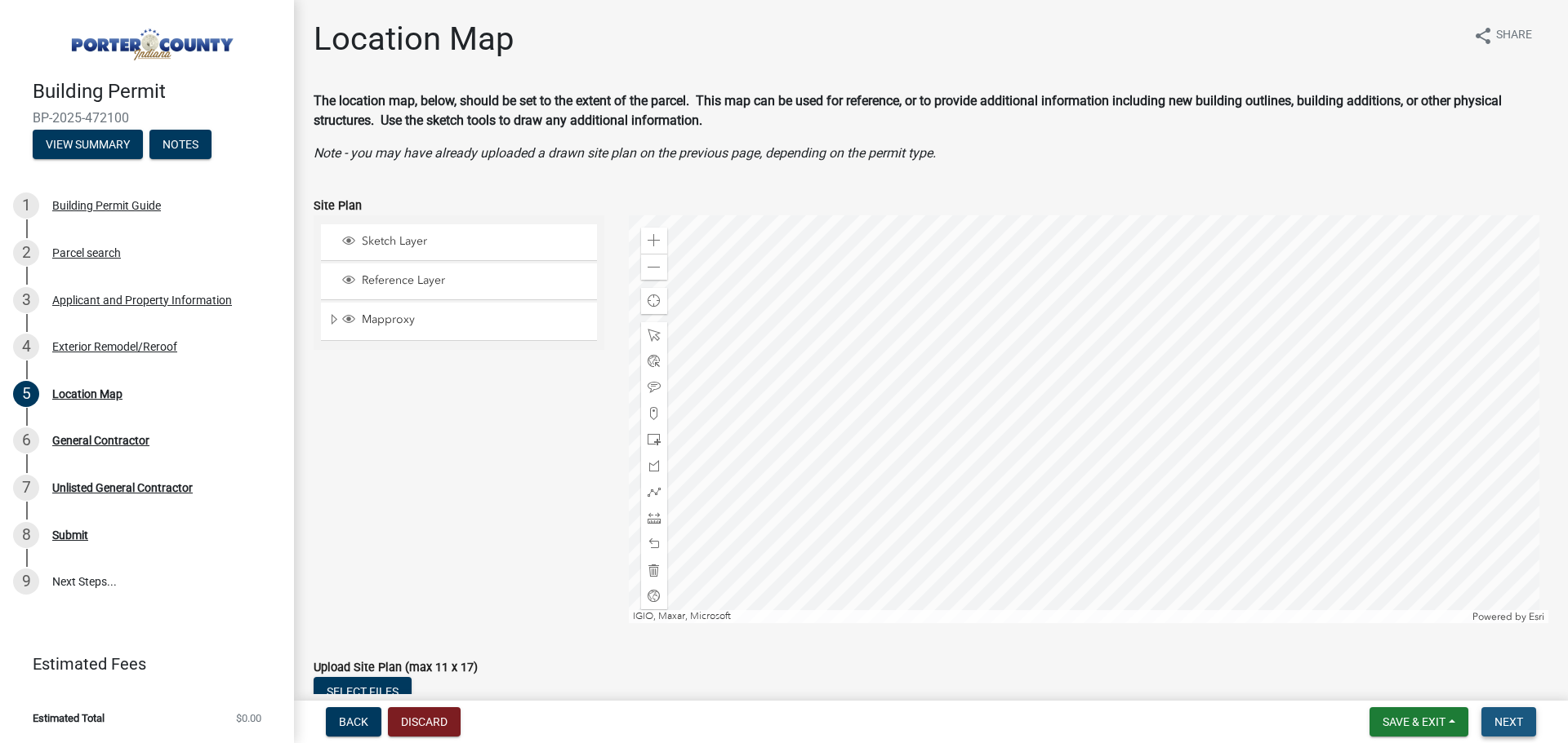
click at [1521, 719] on span "Next" at bounding box center [1508, 722] width 29 height 13
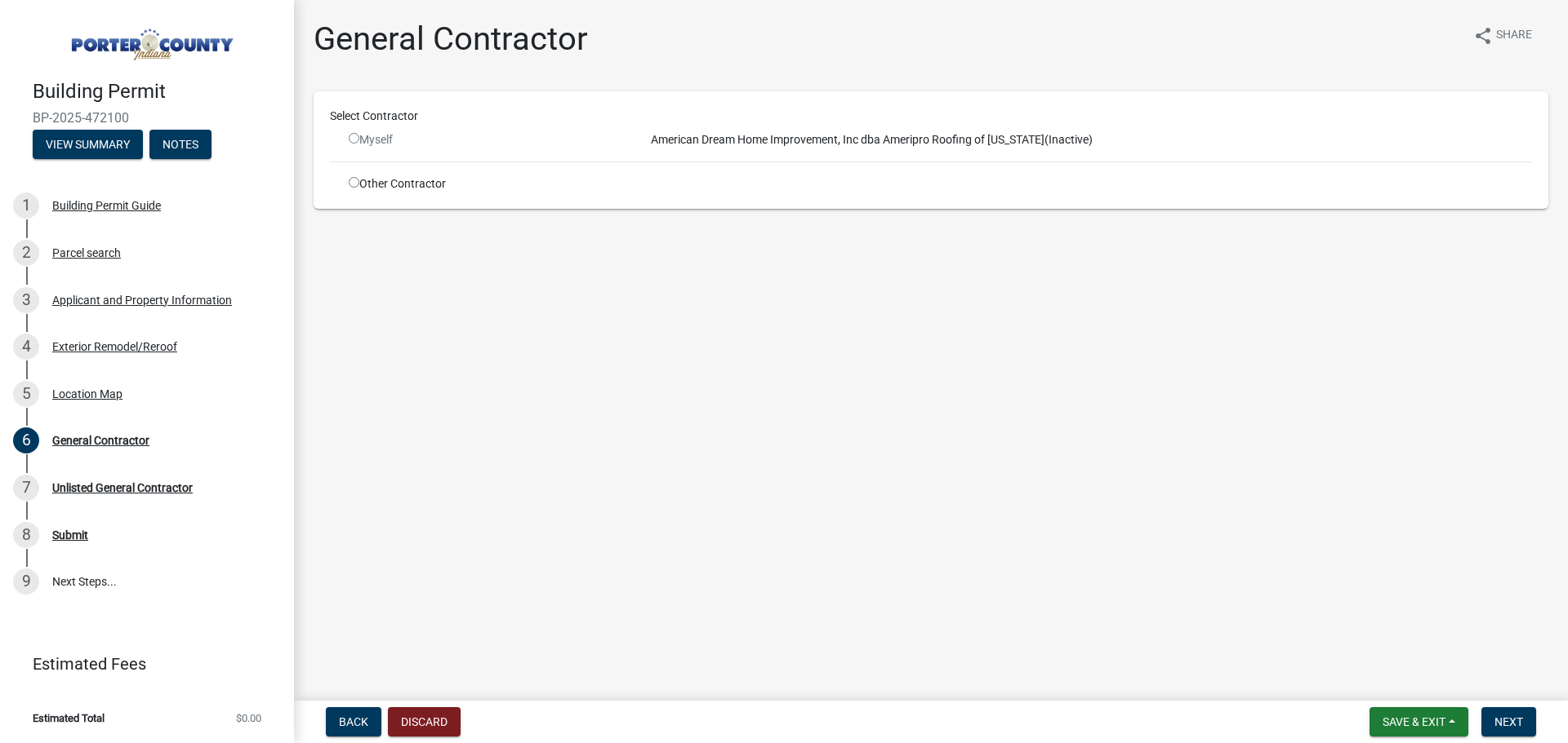
click at [356, 139] on input "radio" at bounding box center [354, 138] width 10 height 10
click at [360, 149] on div "Select Contractor Myself American Dream Home Improvement, Inc dba Ameripro Roof…" at bounding box center [930, 150] width 1202 height 84
click at [356, 138] on input "radio" at bounding box center [354, 138] width 10 height 10
click at [356, 138] on input "radio" at bounding box center [354, 138] width 10 height 10
click at [356, 136] on input "radio" at bounding box center [354, 138] width 10 height 10
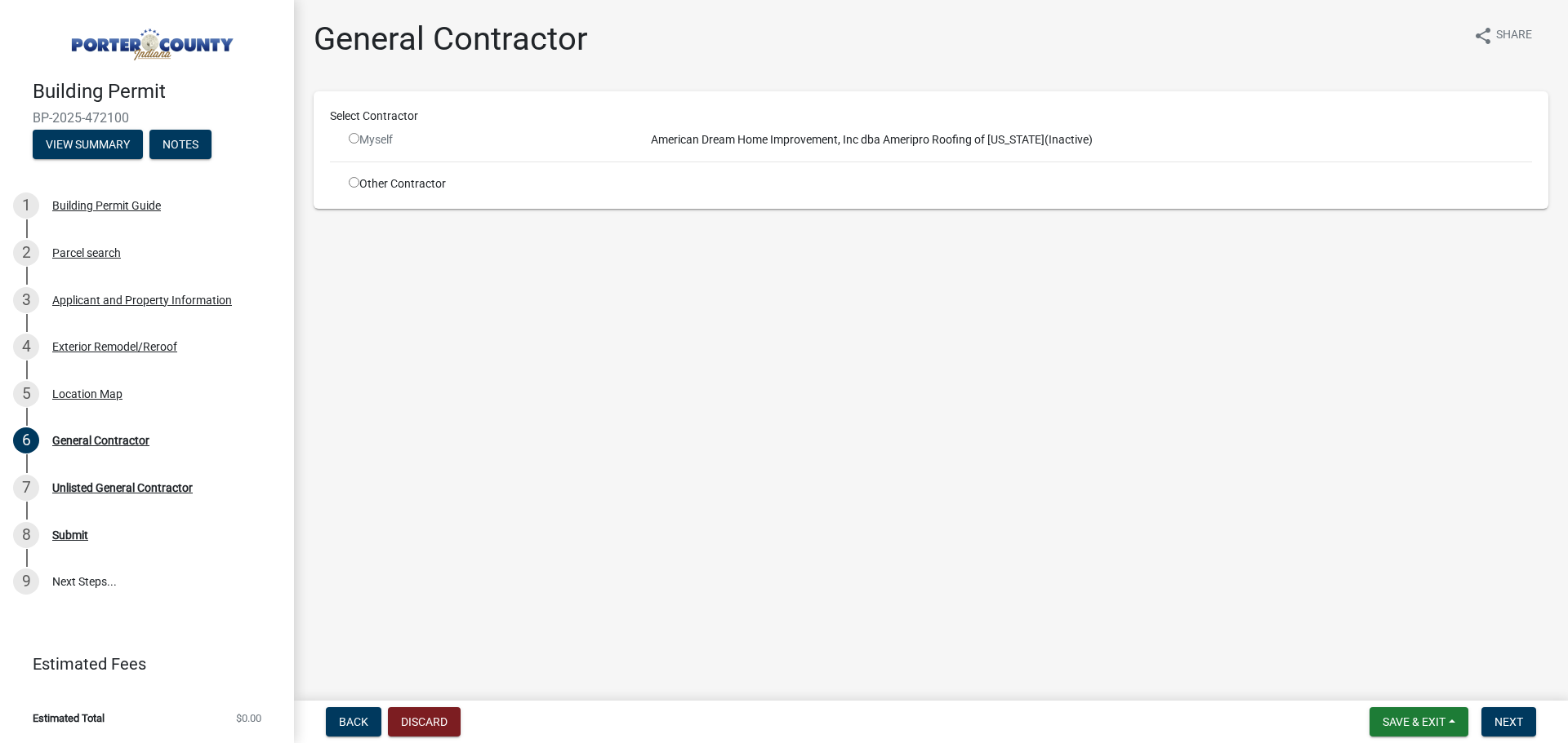
click at [356, 137] on input "radio" at bounding box center [354, 138] width 10 height 10
click at [1502, 713] on button "Next" at bounding box center [1508, 722] width 55 height 30
click at [881, 150] on div "Select Contractor Myself American Dream Home Improvement, Inc dba Ameripro Roof…" at bounding box center [930, 150] width 1202 height 84
click at [354, 139] on input "radio" at bounding box center [354, 138] width 10 height 10
radio input "false"
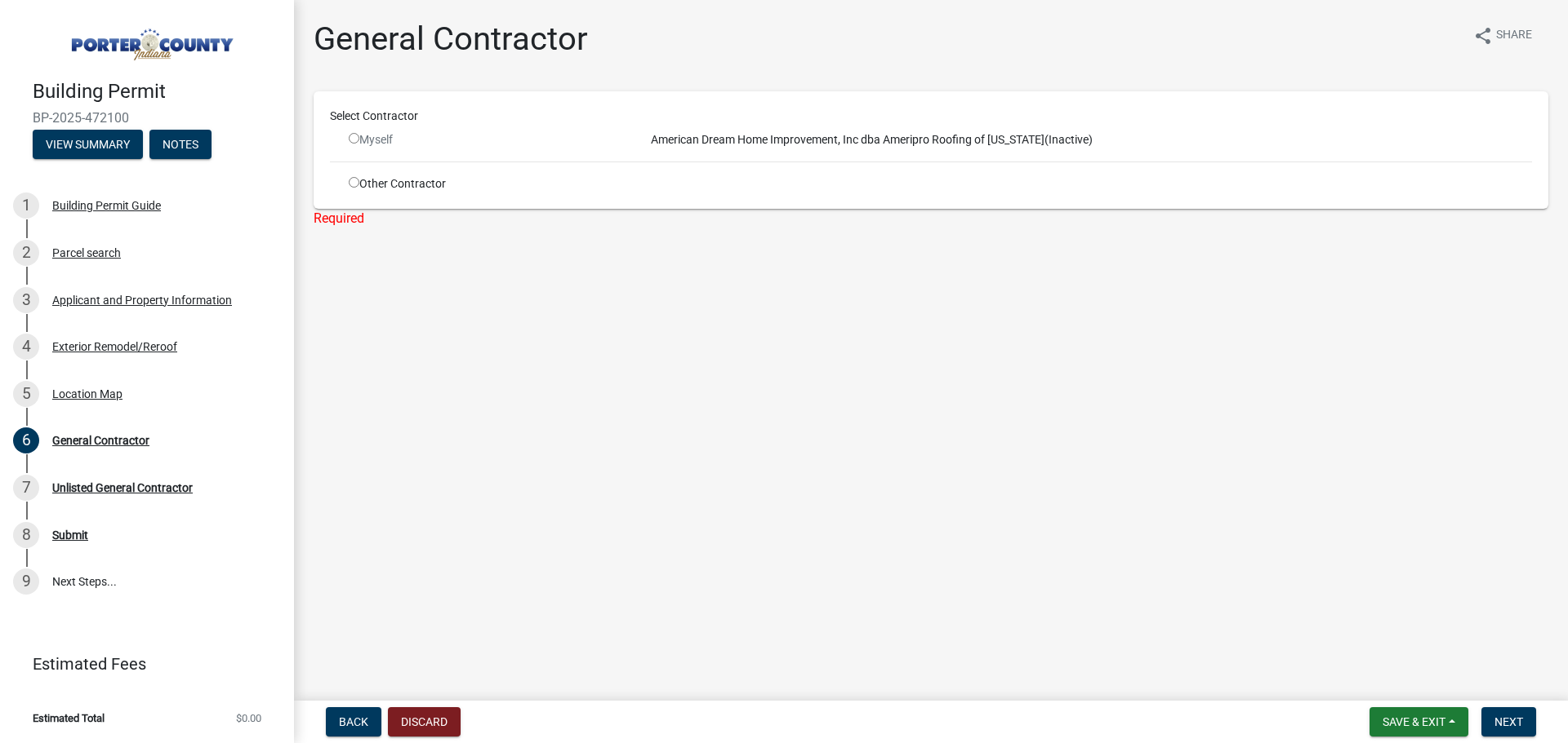
click at [356, 183] on input "radio" at bounding box center [354, 182] width 10 height 10
radio input "true"
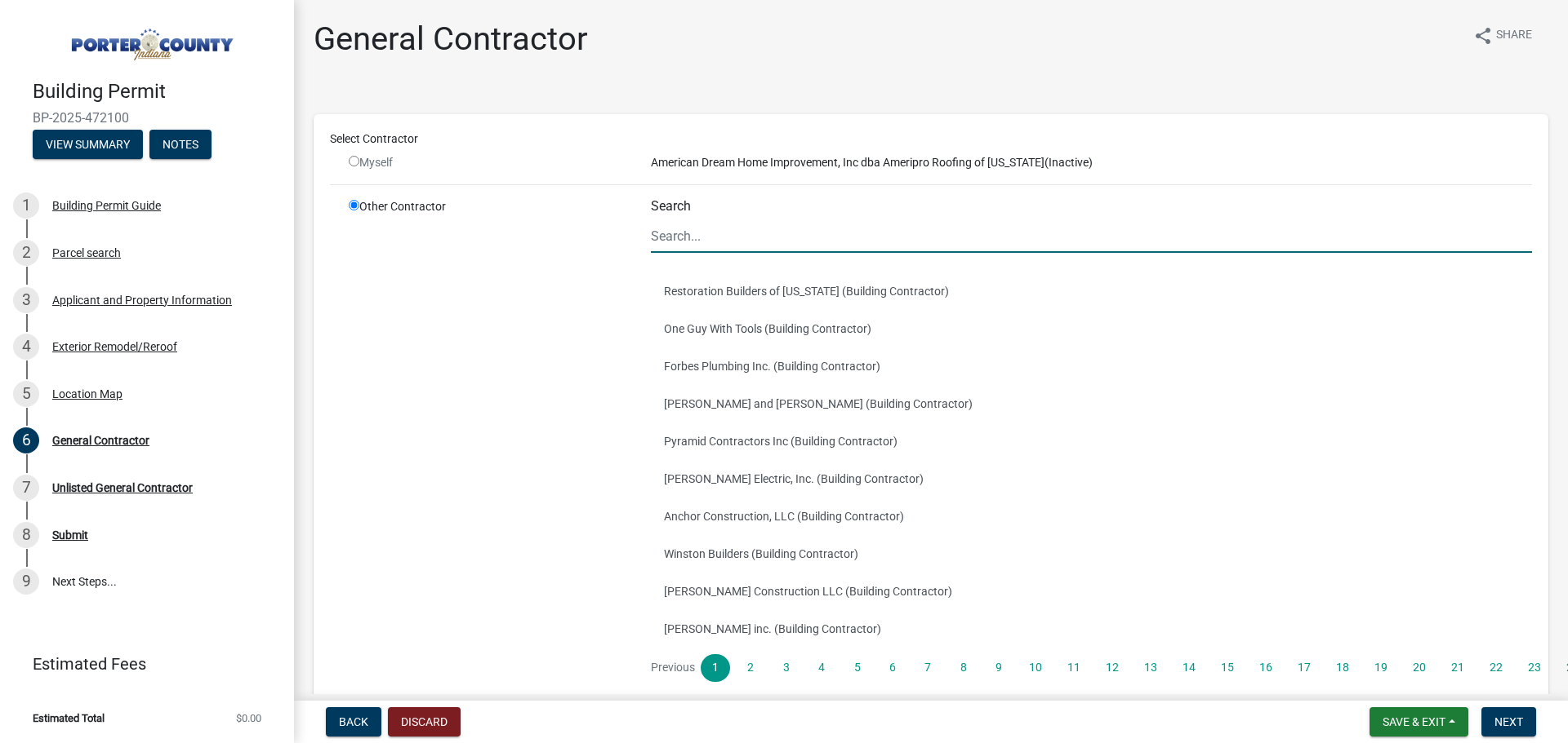
click at [705, 239] on input "Search" at bounding box center [1091, 236] width 881 height 33
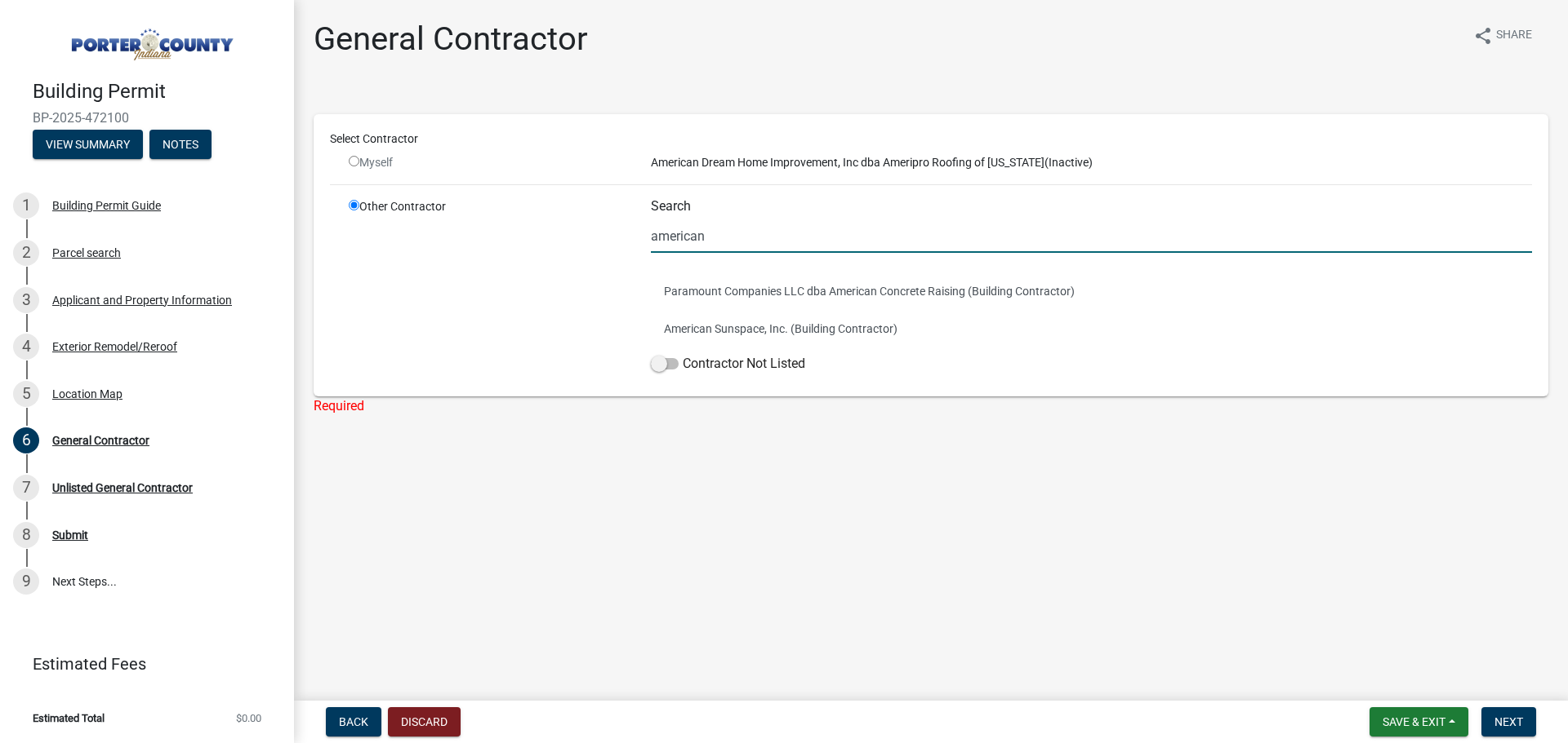
type input "american"
click at [995, 478] on main "General Contractor share Share Select Contractor Myself American Dream Home Imp…" at bounding box center [930, 347] width 1273 height 694
click at [356, 160] on input "radio" at bounding box center [354, 161] width 10 height 10
radio input "false"
radio input "true"
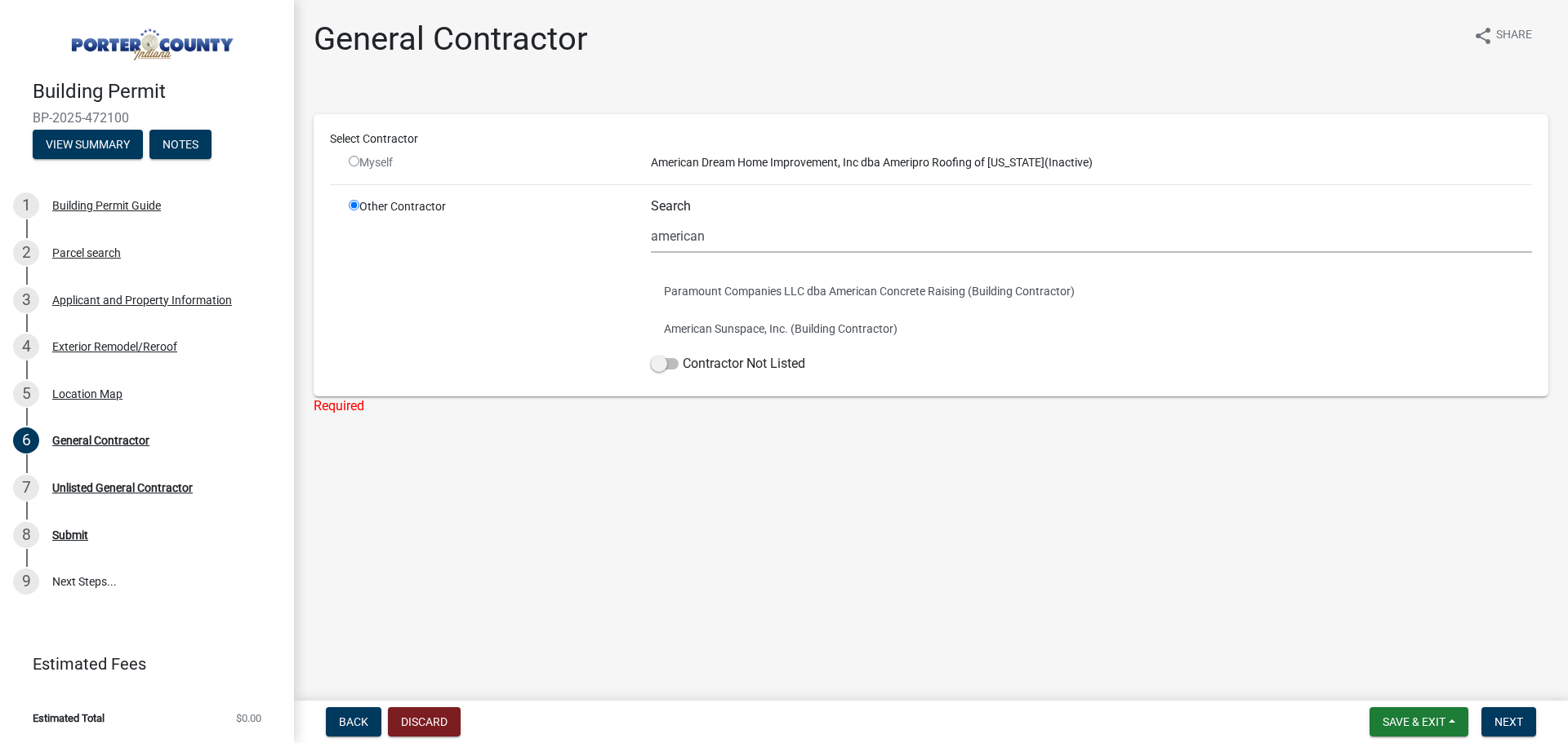
click at [369, 161] on div "Myself" at bounding box center [487, 163] width 278 height 17
click at [359, 161] on div "Myself" at bounding box center [487, 163] width 278 height 17
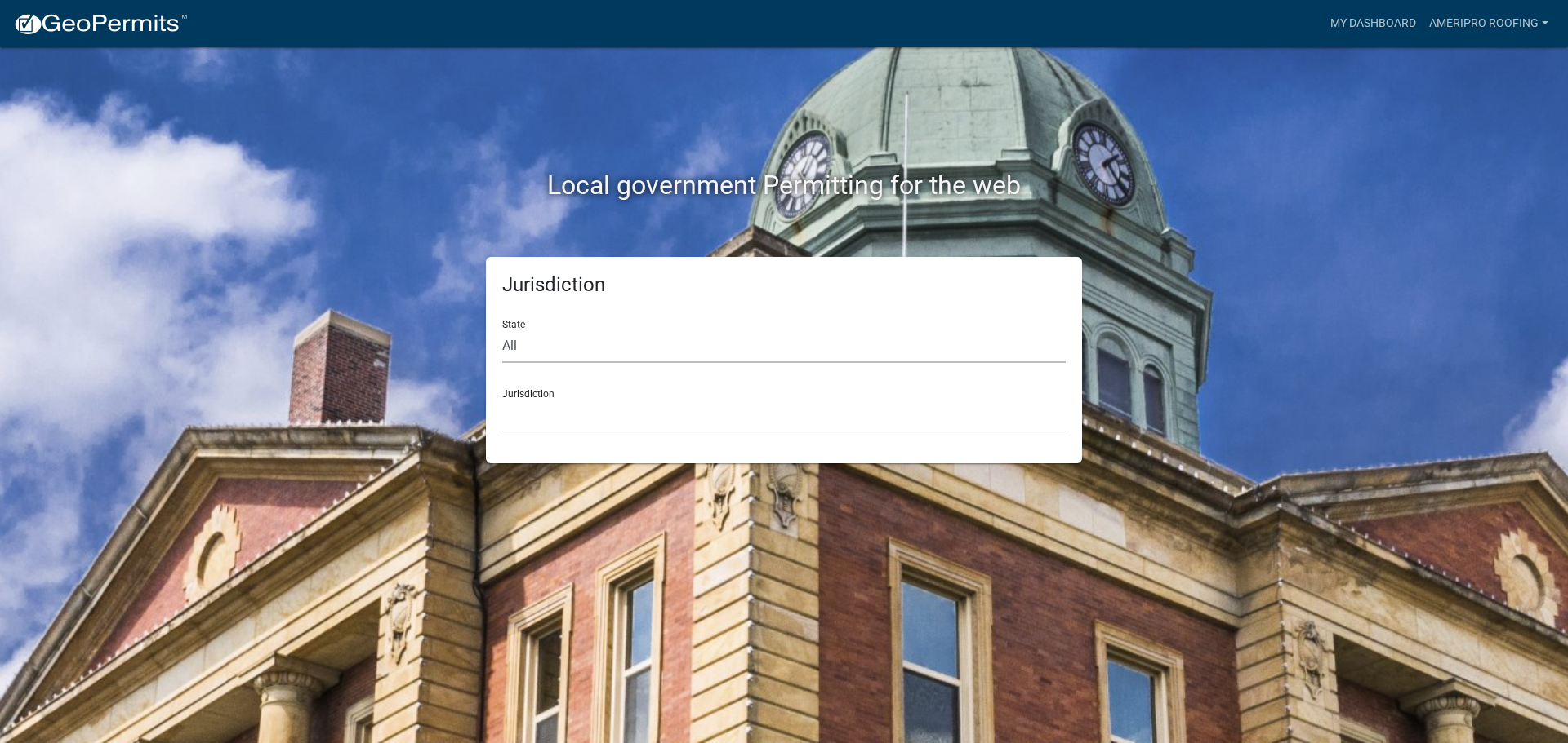
click at [575, 345] on select "All Colorado Georgia Indiana Iowa Kansas Minnesota Ohio South Carolina Wisconsin" at bounding box center [784, 346] width 563 height 33
select select "Indiana"
click at [502, 329] on select "All Colorado Georgia Indiana Iowa Kansas Minnesota Ohio South Carolina Wisconsin" at bounding box center [784, 346] width 563 height 33
click at [563, 419] on select "City of Charlestown, Indiana City of Jeffersonville, Indiana City of Logansport…" at bounding box center [784, 415] width 563 height 33
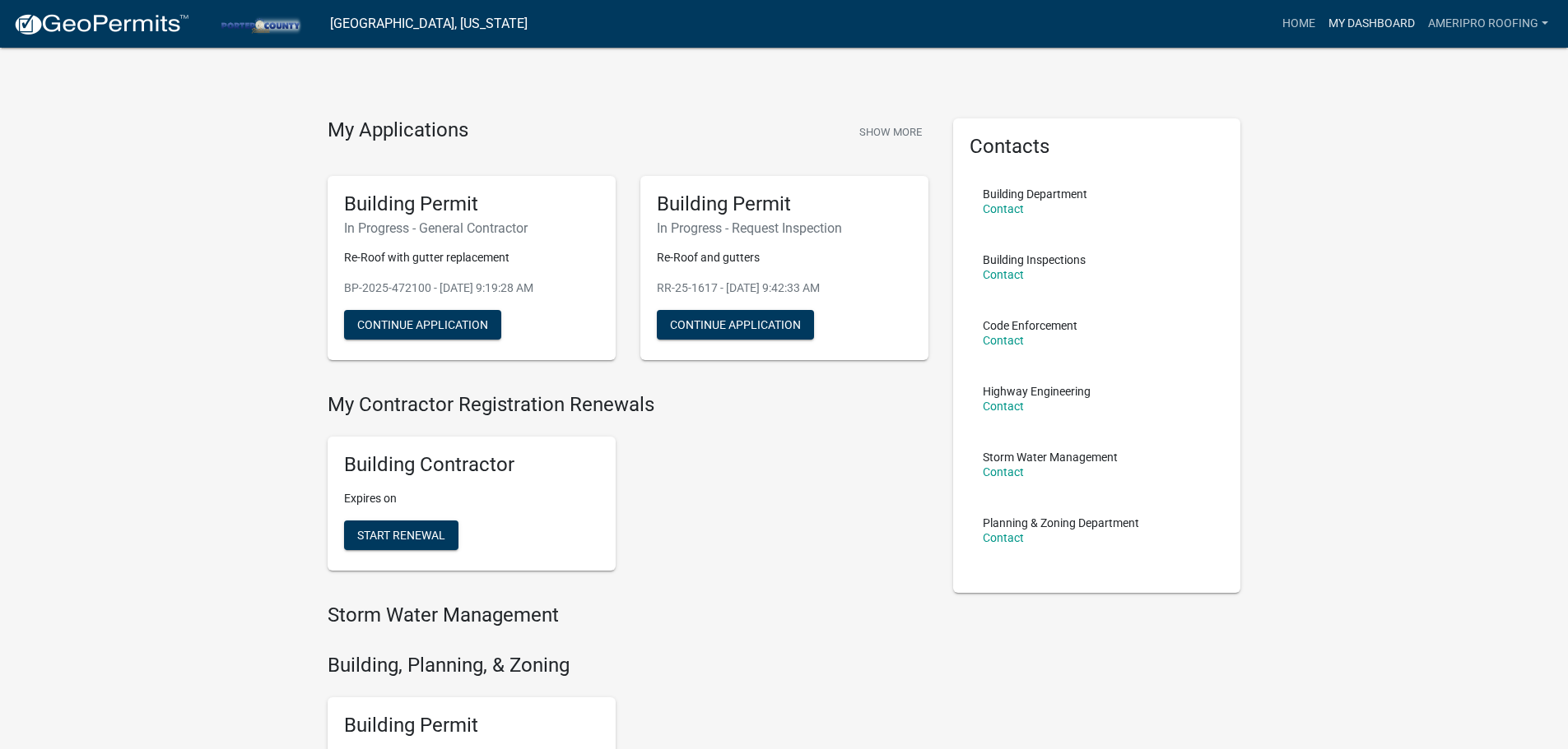
click at [1357, 29] on link "My Dashboard" at bounding box center [1371, 24] width 99 height 32
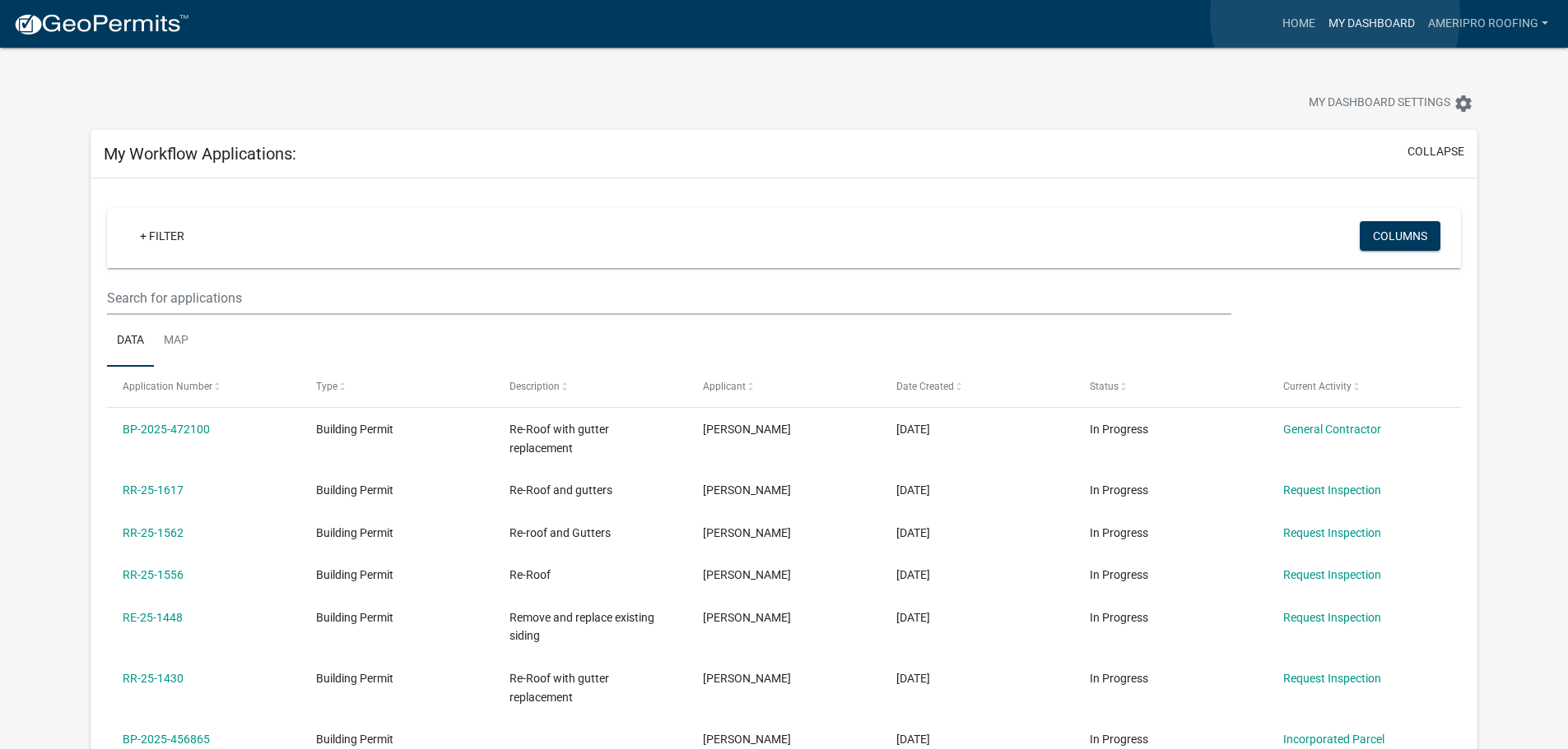
click at [1335, 16] on link "My Dashboard" at bounding box center [1371, 24] width 99 height 32
click at [1304, 25] on link "Home" at bounding box center [1298, 24] width 46 height 32
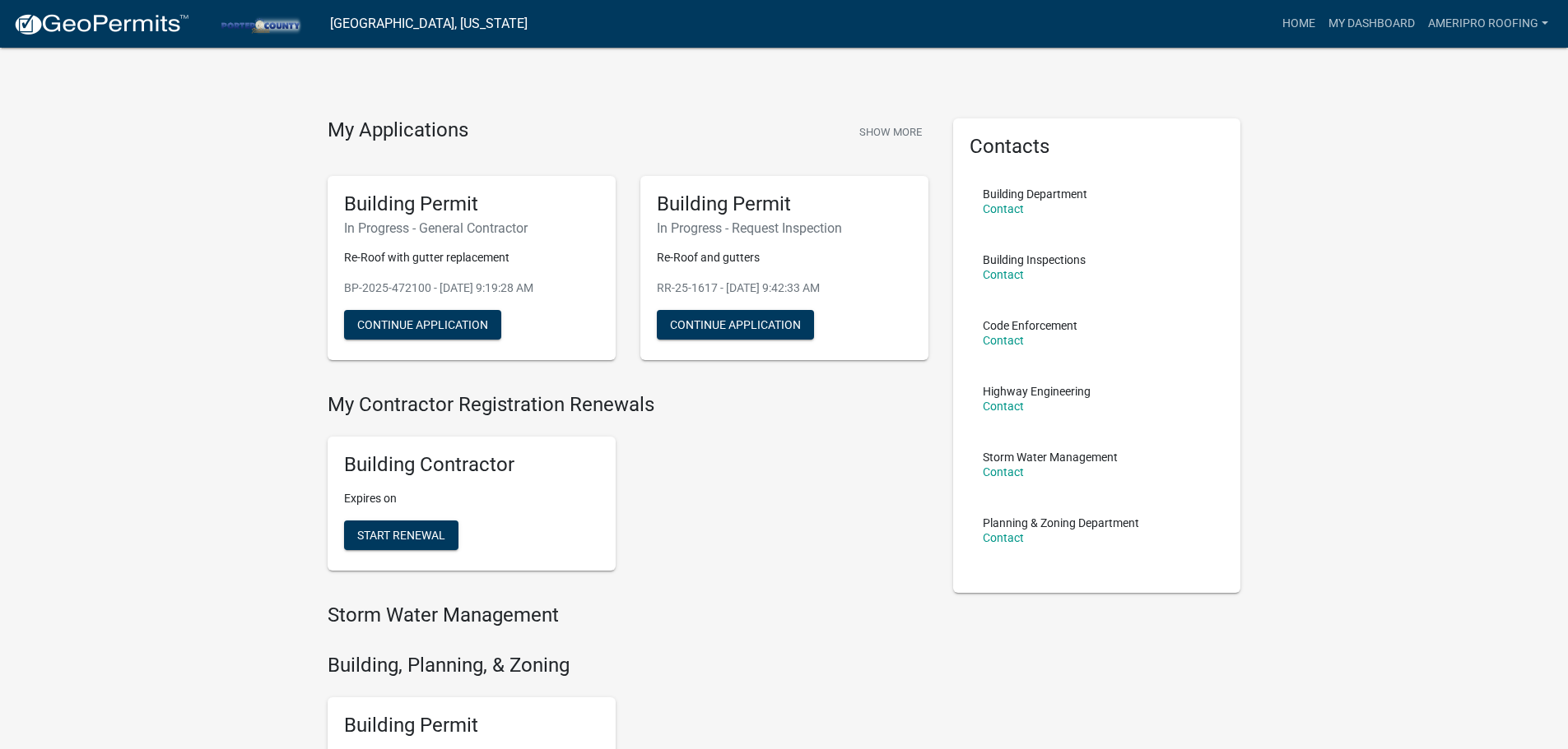
click at [431, 552] on div "Building Contractor Expires on Start Renewal" at bounding box center [472, 503] width 288 height 134
click at [432, 540] on span "Start Renewal" at bounding box center [401, 535] width 88 height 13
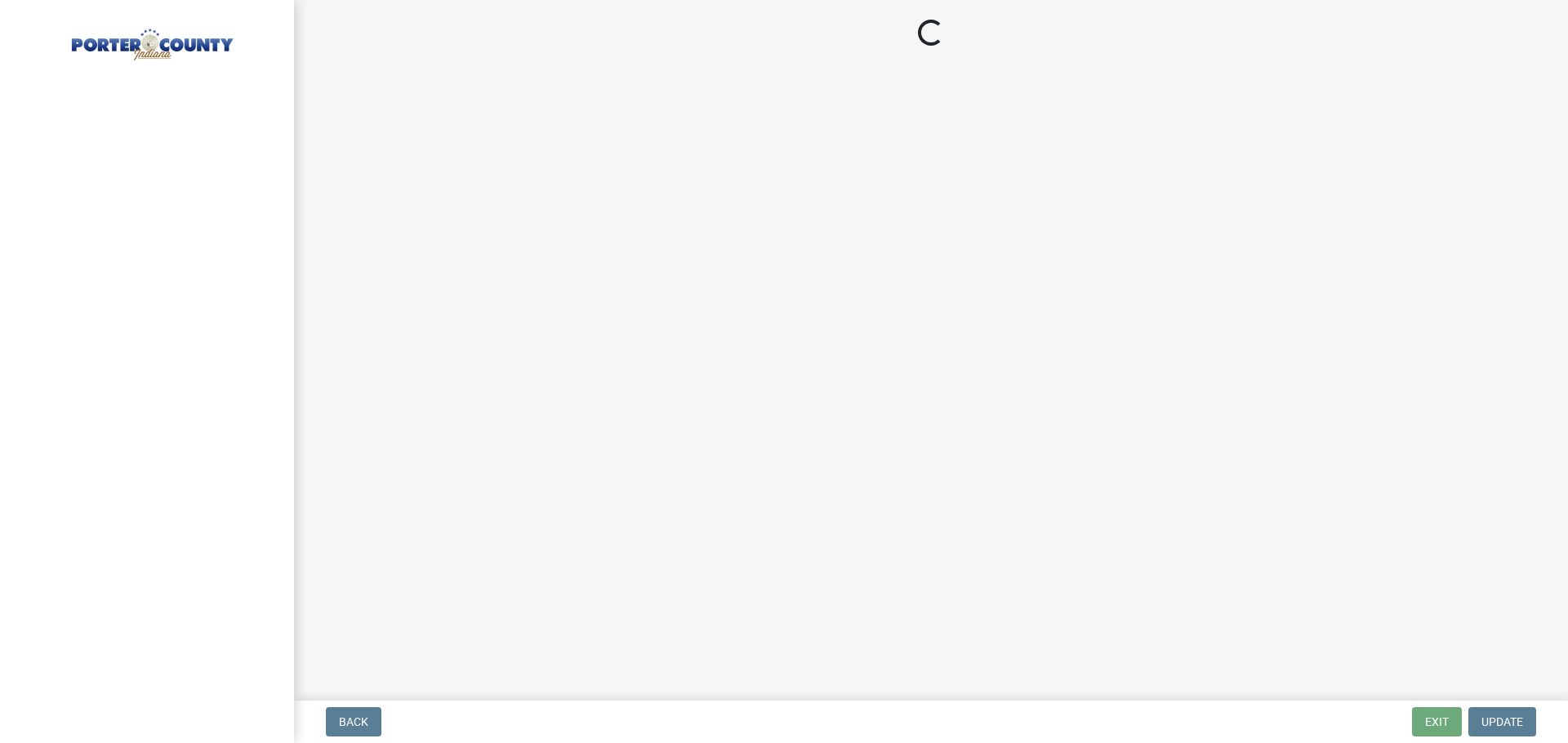
select select "IL"
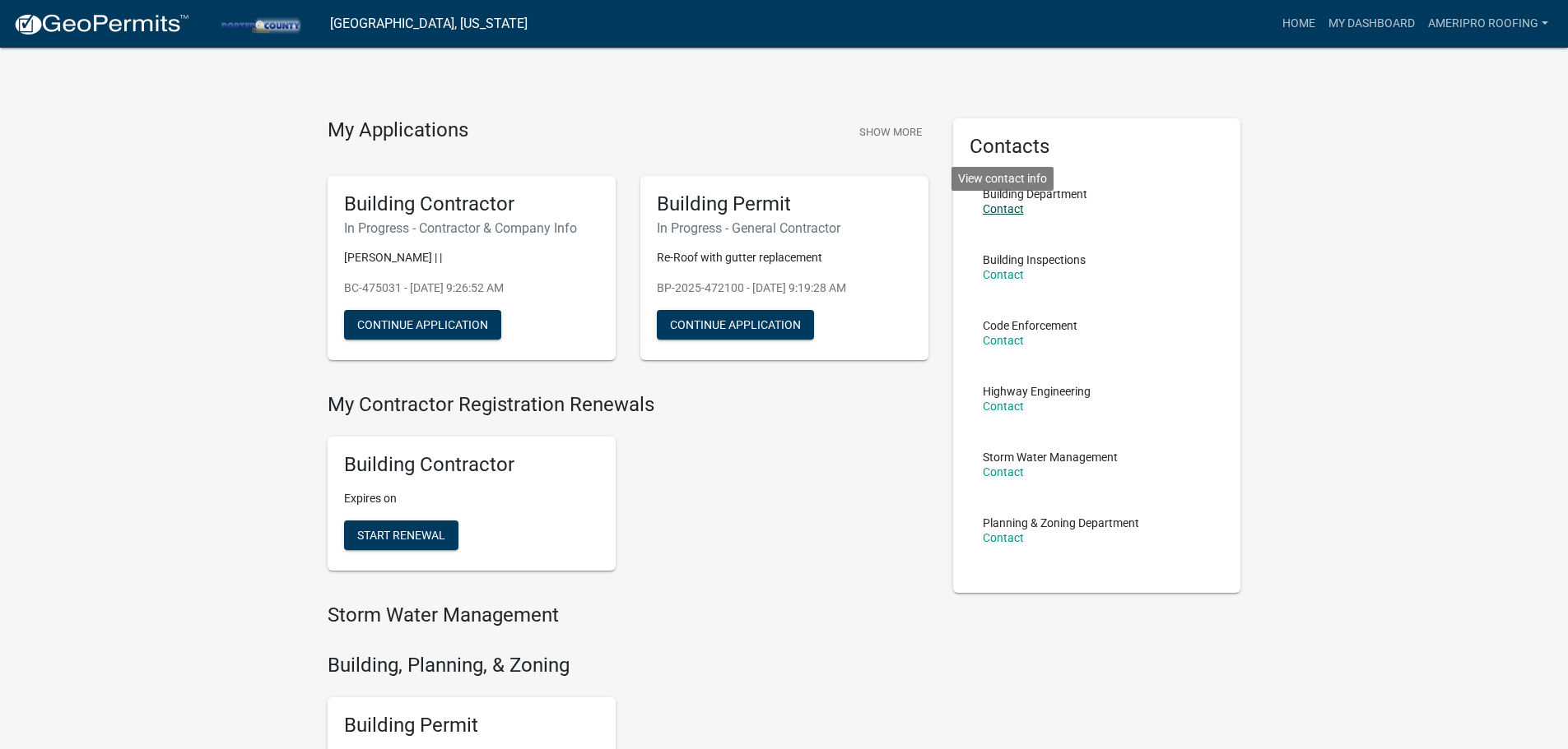
click at [1008, 206] on link "Contact" at bounding box center [1003, 208] width 41 height 13
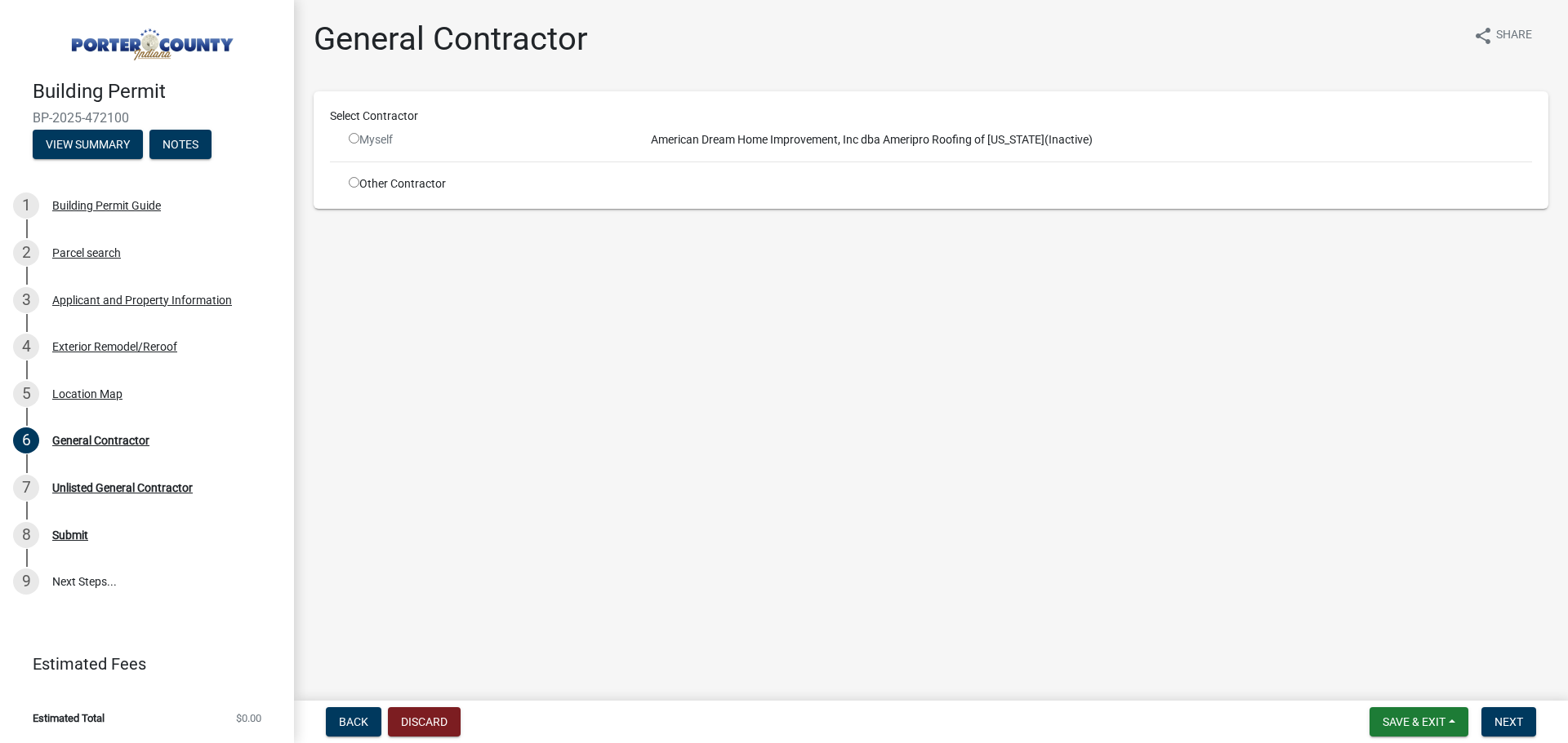
click at [354, 133] on input "radio" at bounding box center [354, 138] width 10 height 10
click at [354, 137] on input "radio" at bounding box center [354, 138] width 10 height 10
radio input "false"
click at [352, 140] on input "radio" at bounding box center [354, 138] width 10 height 10
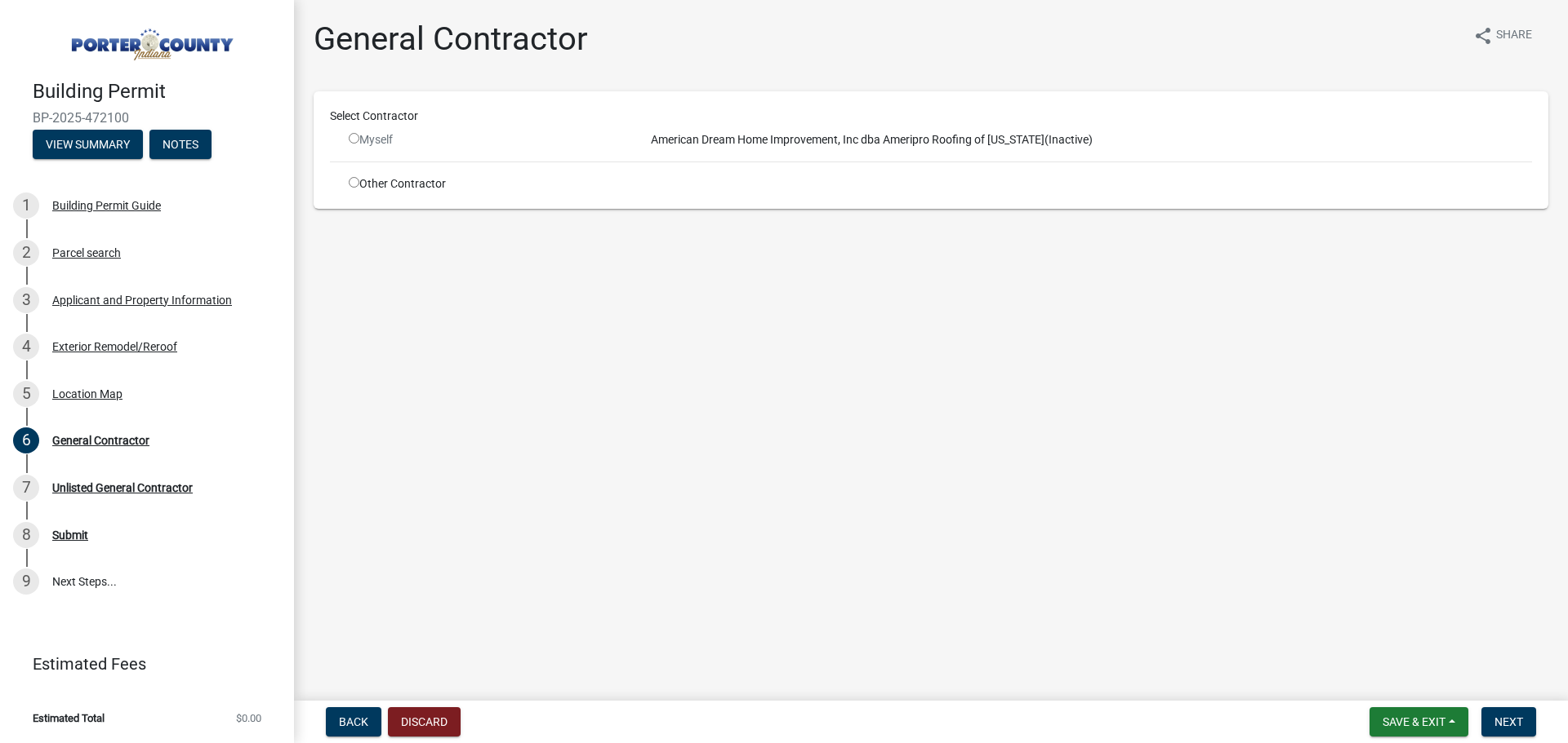
click at [352, 140] on input "radio" at bounding box center [354, 138] width 10 height 10
radio input "false"
click at [136, 388] on div "5 Location Map" at bounding box center [140, 395] width 255 height 26
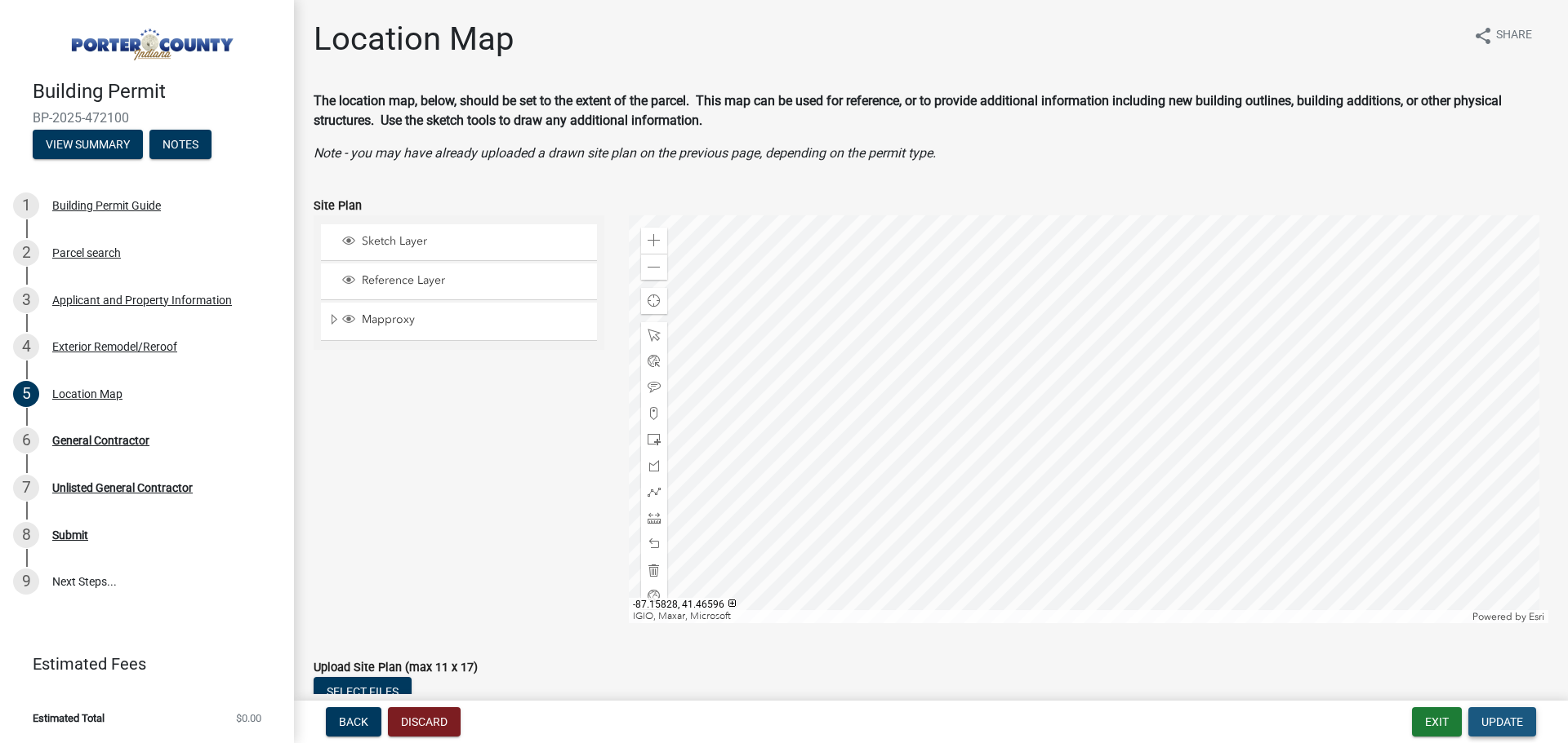
click at [1487, 726] on span "Update" at bounding box center [1502, 722] width 42 height 13
